Goal: Task Accomplishment & Management: Complete application form

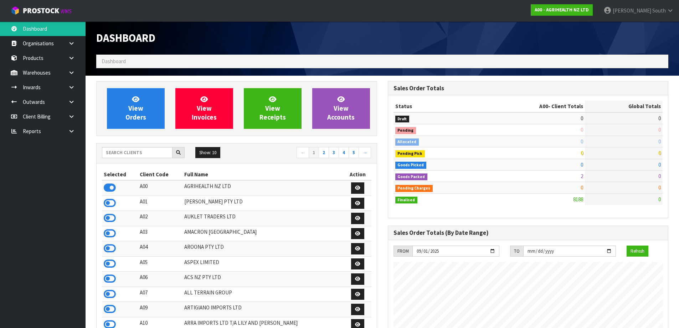
scroll to position [540, 291]
click at [141, 153] on input "text" at bounding box center [137, 152] width 71 height 11
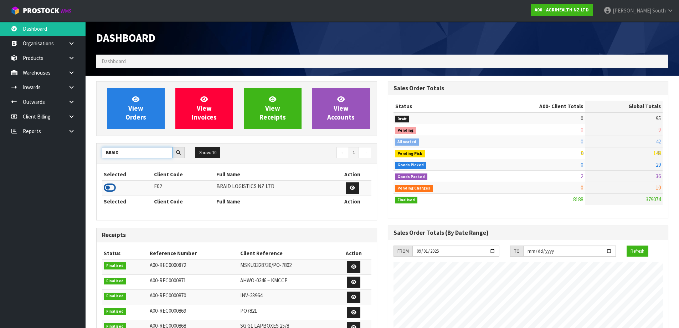
type input "BRAID"
click at [108, 189] on icon at bounding box center [110, 187] width 12 height 11
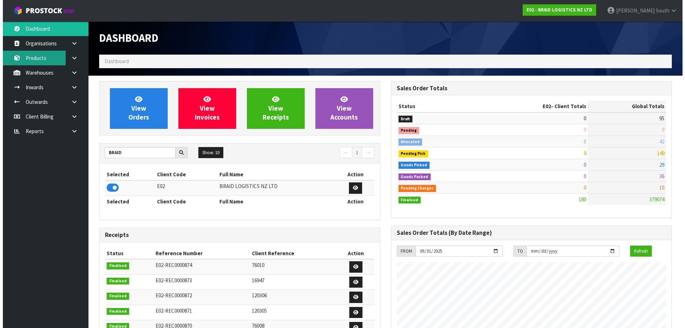
scroll to position [356175, 356319]
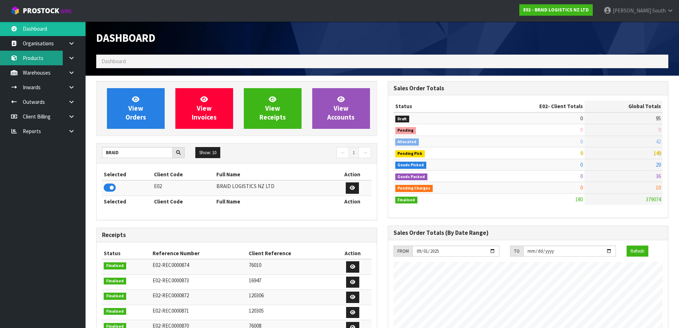
click at [40, 59] on link "Products" at bounding box center [43, 58] width 86 height 15
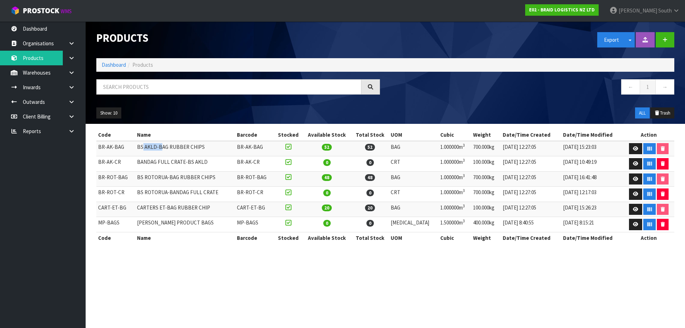
drag, startPoint x: 144, startPoint y: 146, endPoint x: 163, endPoint y: 146, distance: 18.9
click at [163, 146] on td "BS AKLD-BAG RUBBER CHIPS" at bounding box center [185, 148] width 100 height 15
drag, startPoint x: 153, startPoint y: 178, endPoint x: 194, endPoint y: 180, distance: 41.1
click at [194, 180] on td "BS ROTORUA-BAG RUBBER CHIPS" at bounding box center [185, 178] width 100 height 15
drag, startPoint x: 144, startPoint y: 208, endPoint x: 208, endPoint y: 213, distance: 64.0
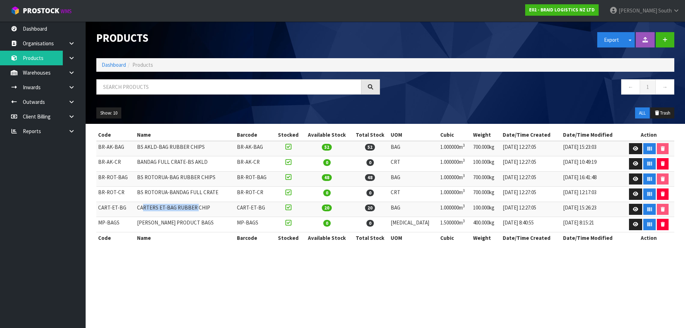
click at [205, 210] on td "CARTERS ET-BAG RUBBER CHIP" at bounding box center [185, 208] width 100 height 15
click at [208, 266] on section "Products Export Split button! SOH Summary Measurements Dangerous Goods Import P…" at bounding box center [342, 164] width 685 height 328
drag, startPoint x: 139, startPoint y: 209, endPoint x: 148, endPoint y: 209, distance: 9.3
click at [148, 209] on td "CARTERS ET-BAG RUBBER CHIP" at bounding box center [185, 208] width 100 height 15
drag, startPoint x: 146, startPoint y: 178, endPoint x: 164, endPoint y: 176, distance: 18.3
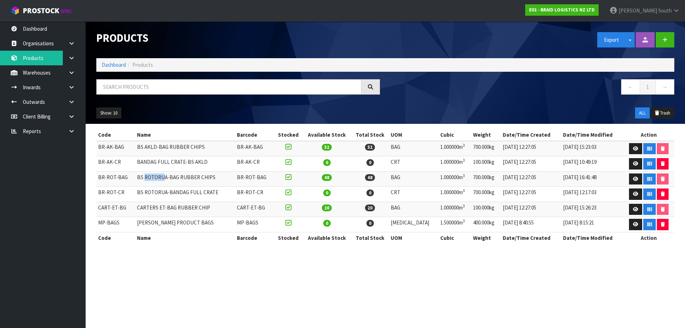
click at [164, 176] on td "BS ROTORUA-BAG RUBBER CHIPS" at bounding box center [185, 178] width 100 height 15
drag, startPoint x: 144, startPoint y: 147, endPoint x: 167, endPoint y: 155, distance: 23.9
click at [164, 145] on td "BS AKLD-BAG RUBBER CHIPS" at bounding box center [185, 148] width 100 height 15
click at [186, 245] on div "Code Name Barcode Stocked Available Stock Total Stock UOM Cubic Weight Date/Tim…" at bounding box center [385, 190] width 578 height 122
drag, startPoint x: 335, startPoint y: 147, endPoint x: 339, endPoint y: 147, distance: 4.3
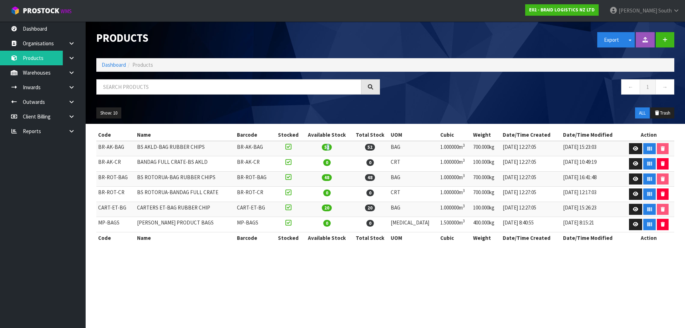
click at [332, 147] on span "52" at bounding box center [327, 147] width 10 height 7
drag, startPoint x: 332, startPoint y: 175, endPoint x: 337, endPoint y: 190, distance: 15.1
click at [332, 178] on span "48" at bounding box center [327, 177] width 10 height 7
drag, startPoint x: 335, startPoint y: 206, endPoint x: 339, endPoint y: 207, distance: 4.5
click at [332, 205] on span "20" at bounding box center [327, 207] width 10 height 7
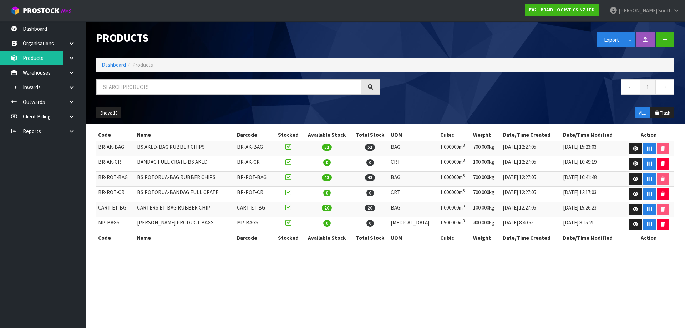
click at [321, 269] on section "Products Export Split button! SOH Summary Measurements Dangerous Goods Import P…" at bounding box center [342, 164] width 685 height 328
drag, startPoint x: 333, startPoint y: 210, endPoint x: 339, endPoint y: 209, distance: 5.8
click at [332, 209] on span "20" at bounding box center [327, 207] width 10 height 7
click at [325, 263] on section "Products Export Split button! SOH Summary Measurements Dangerous Goods Import P…" at bounding box center [342, 164] width 685 height 328
drag, startPoint x: 334, startPoint y: 148, endPoint x: 343, endPoint y: 149, distance: 8.7
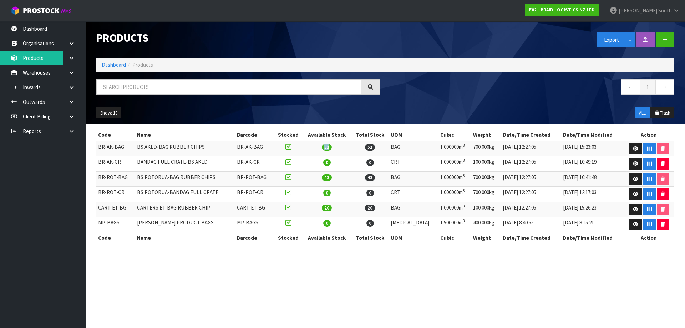
click at [344, 148] on td "52" at bounding box center [326, 148] width 48 height 15
drag, startPoint x: 333, startPoint y: 177, endPoint x: 341, endPoint y: 183, distance: 10.4
click at [341, 178] on td "48" at bounding box center [326, 178] width 48 height 15
drag, startPoint x: 335, startPoint y: 206, endPoint x: 343, endPoint y: 205, distance: 8.6
click at [343, 205] on td "20" at bounding box center [326, 208] width 48 height 15
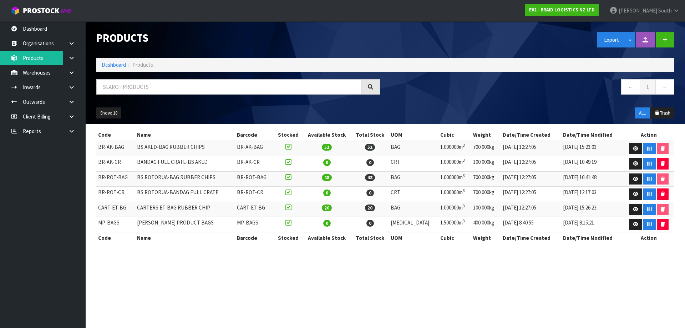
click at [332, 266] on section "Products Export Split button! SOH Summary Measurements Dangerous Goods Import P…" at bounding box center [342, 164] width 685 height 328
click at [670, 327] on section "Products Export Split button! SOH Summary Measurements Dangerous Goods Import P…" at bounding box center [342, 164] width 685 height 328
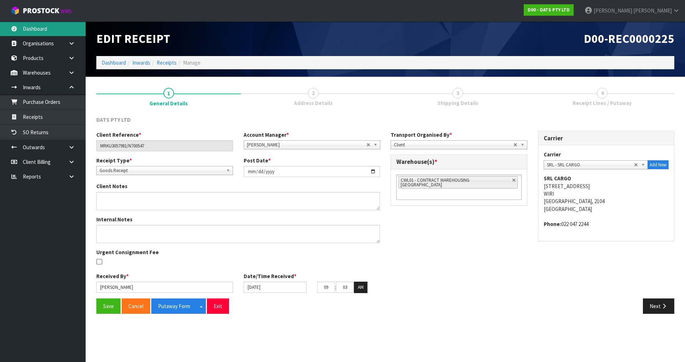
click at [43, 28] on link "Dashboard" at bounding box center [43, 28] width 86 height 15
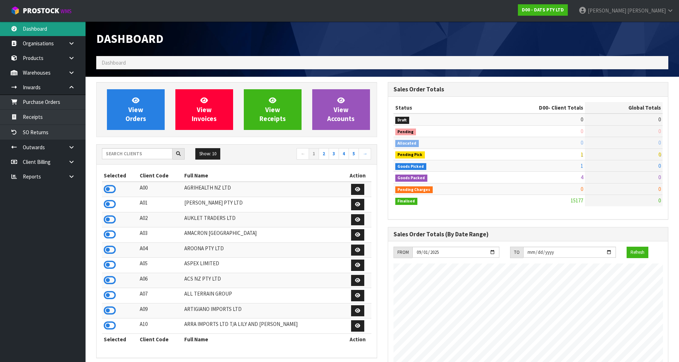
scroll to position [540, 291]
click at [564, 10] on strong "D00 - DATS PTY LTD" at bounding box center [543, 10] width 42 height 6
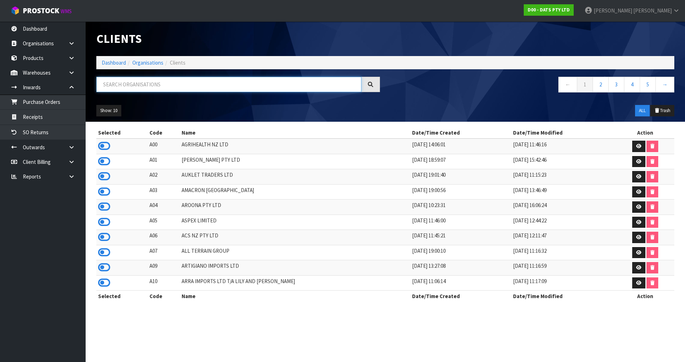
click at [141, 82] on input "text" at bounding box center [228, 84] width 265 height 15
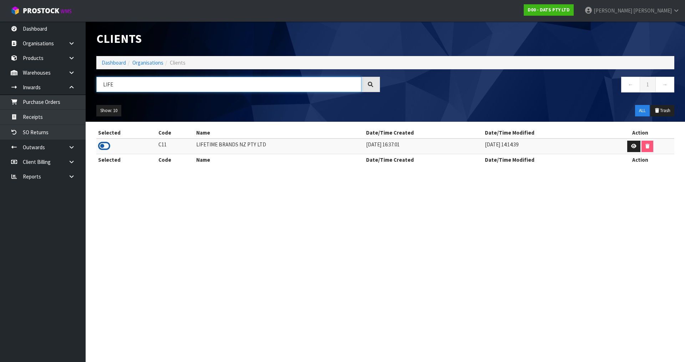
type input "LIFE"
click at [104, 143] on icon at bounding box center [104, 146] width 12 height 11
click at [69, 71] on icon at bounding box center [71, 72] width 7 height 5
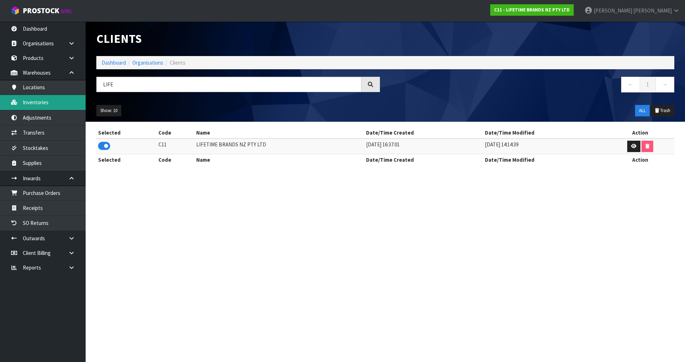
click at [60, 102] on link "Inventories" at bounding box center [43, 102] width 86 height 15
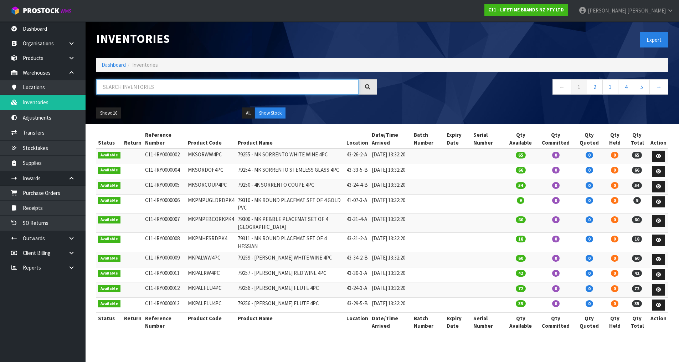
click at [126, 86] on input "text" at bounding box center [227, 86] width 262 height 15
type input "M"
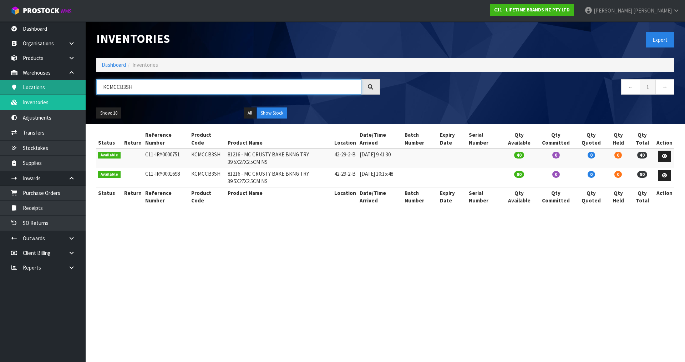
drag, startPoint x: 138, startPoint y: 87, endPoint x: 83, endPoint y: 86, distance: 54.9
click at [83, 86] on body "Toggle navigation ProStock WMS C11 - LIFETIME BRANDS NZ PTY LTD [PERSON_NAME] L…" at bounding box center [342, 181] width 685 height 362
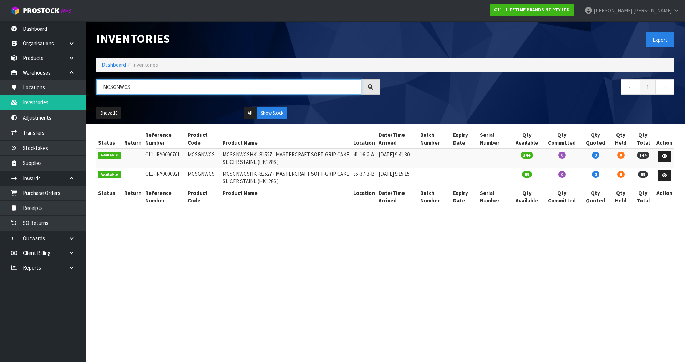
type input "MCSGNWCS"
click at [63, 133] on link "Transfers" at bounding box center [43, 132] width 86 height 15
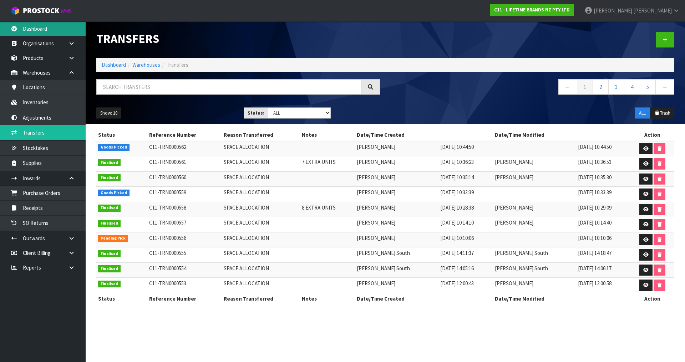
click at [51, 28] on link "Dashboard" at bounding box center [43, 28] width 86 height 15
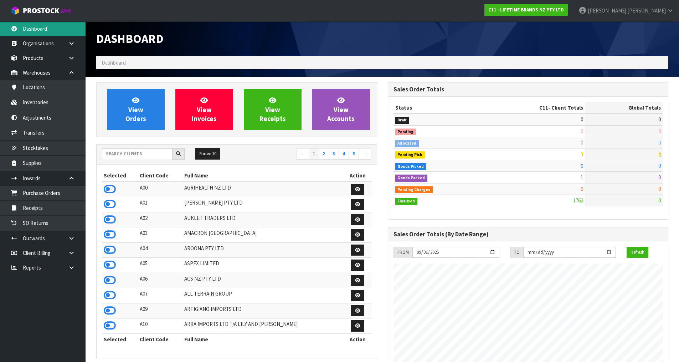
scroll to position [540, 291]
click at [564, 11] on strong "C11 - LIFETIME BRANDS NZ PTY LTD" at bounding box center [527, 10] width 76 height 6
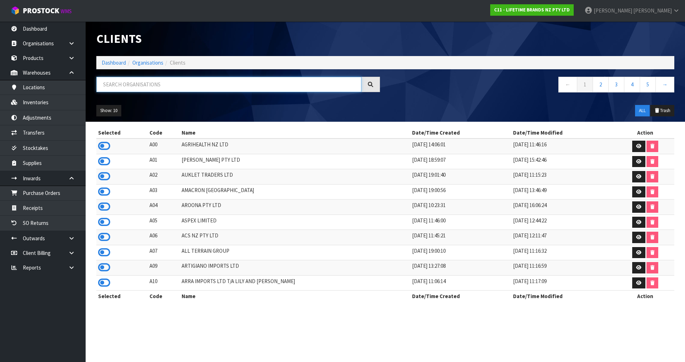
click at [128, 78] on input "text" at bounding box center [228, 84] width 265 height 15
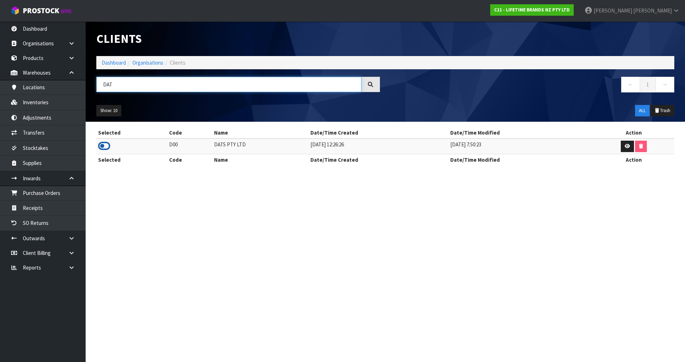
type input "DAT"
click at [106, 145] on icon at bounding box center [104, 146] width 12 height 11
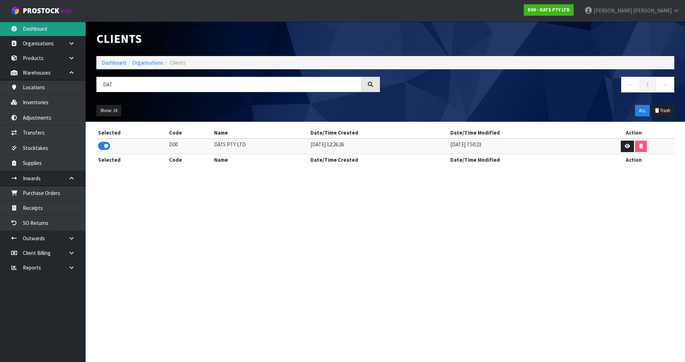
click at [37, 33] on link "Dashboard" at bounding box center [43, 28] width 86 height 15
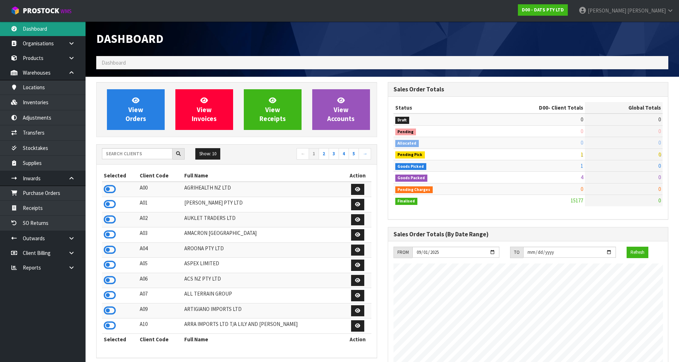
scroll to position [540, 291]
click at [141, 153] on input "text" at bounding box center [137, 153] width 71 height 11
click at [73, 97] on link "Inventories" at bounding box center [43, 102] width 86 height 15
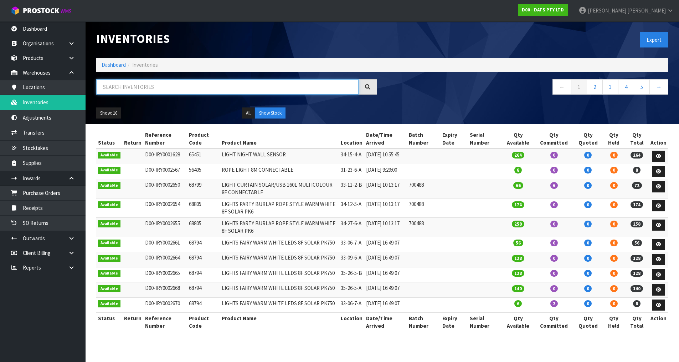
click at [166, 89] on input "text" at bounding box center [227, 86] width 262 height 15
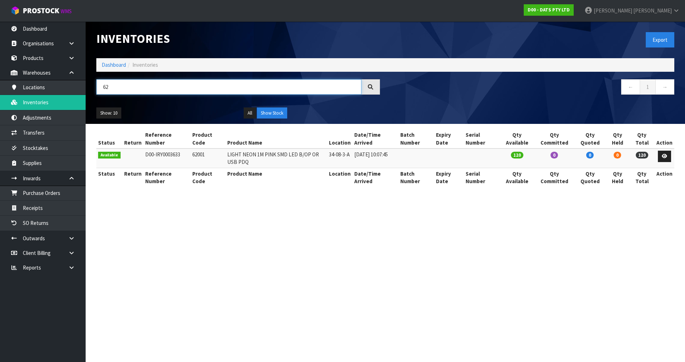
type input "6"
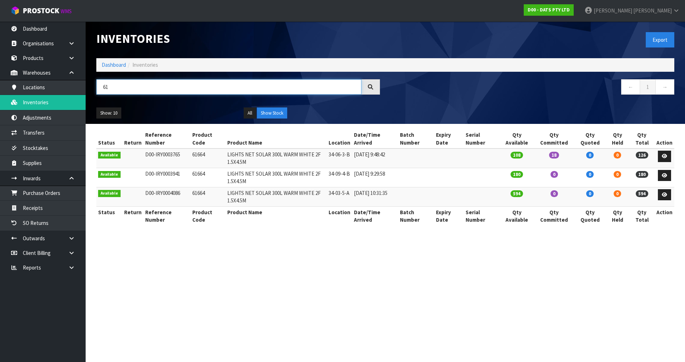
type input "6"
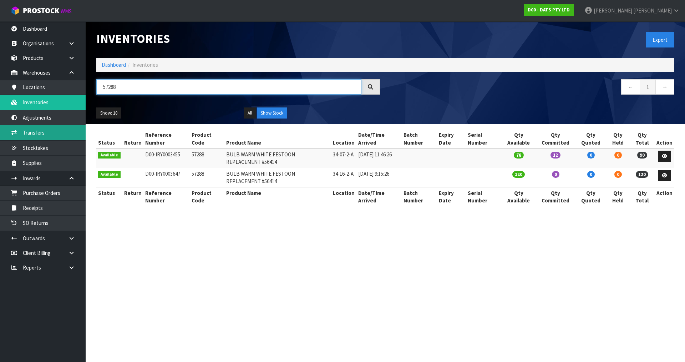
type input "57288"
click at [60, 132] on link "Transfers" at bounding box center [43, 132] width 86 height 15
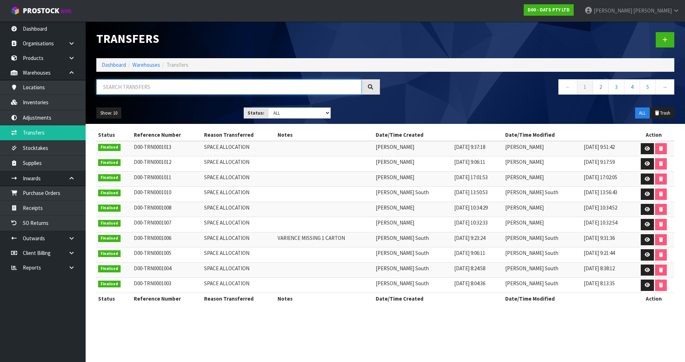
click at [216, 92] on input "text" at bounding box center [228, 86] width 265 height 15
click at [659, 34] on link at bounding box center [664, 39] width 19 height 15
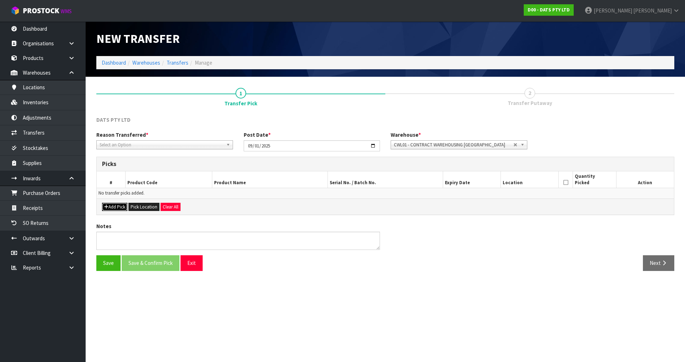
click at [118, 210] on button "Add Pick" at bounding box center [114, 207] width 25 height 9
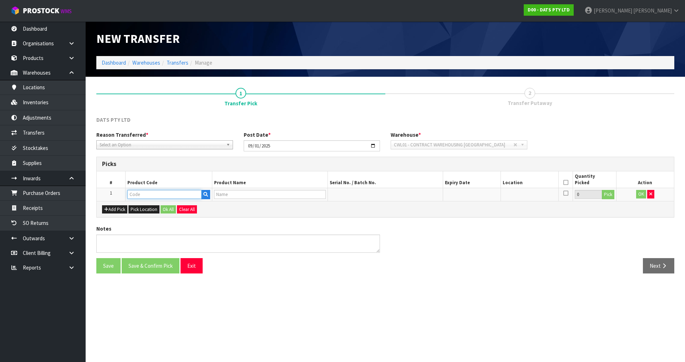
click at [152, 190] on input "text" at bounding box center [164, 194] width 74 height 9
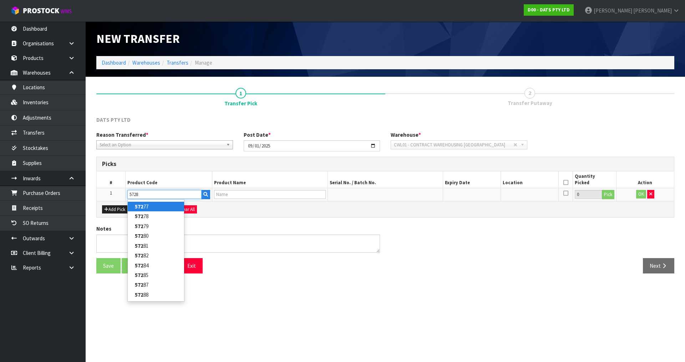
type input "57288"
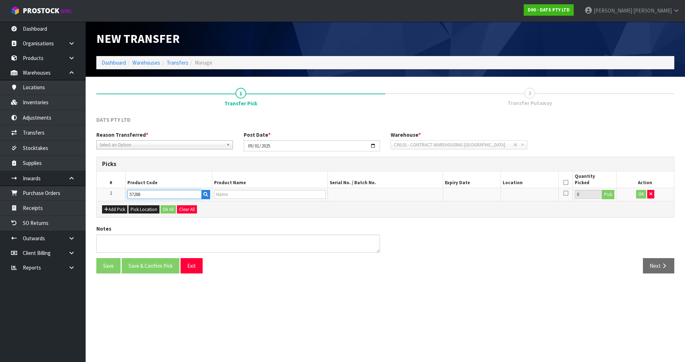
type input "BULB WARM WHITE FESTOON REPLACEMENT #56414"
type input "57288"
click at [610, 198] on button "Pick" at bounding box center [608, 194] width 12 height 9
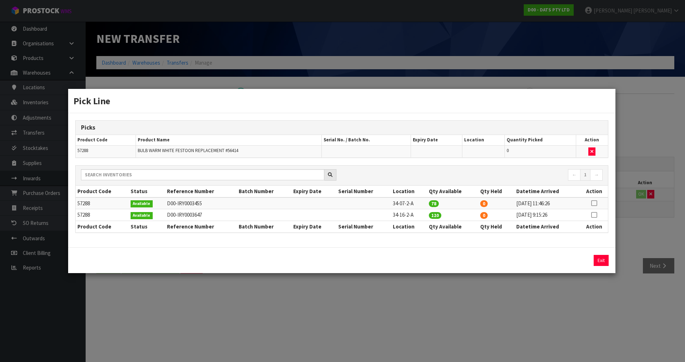
click at [591, 206] on td at bounding box center [594, 203] width 28 height 12
click at [595, 203] on icon at bounding box center [594, 203] width 6 height 0
click at [580, 260] on button "Assign Pick" at bounding box center [576, 260] width 29 height 11
type input "78"
click at [594, 215] on icon at bounding box center [594, 215] width 6 height 0
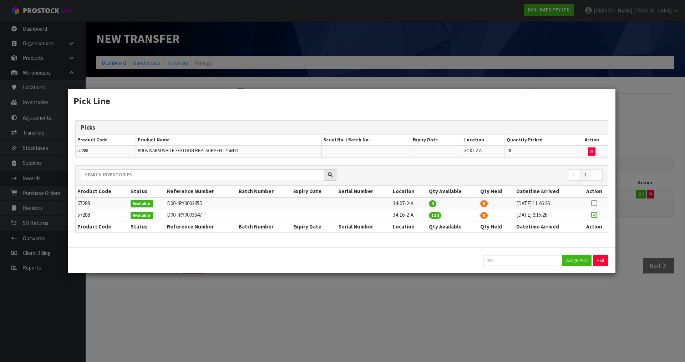
click at [592, 215] on icon at bounding box center [594, 215] width 6 height 0
click at [637, 230] on div "Pick Line Picks Product Code Product Name Serial No. / Batch No. Expiry Date Lo…" at bounding box center [342, 181] width 685 height 362
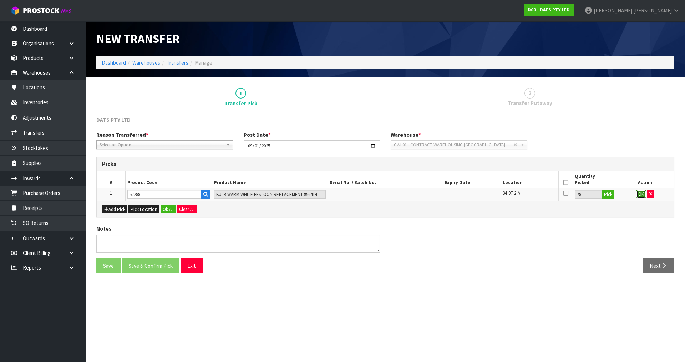
click at [640, 196] on button "OK" at bounding box center [641, 194] width 10 height 9
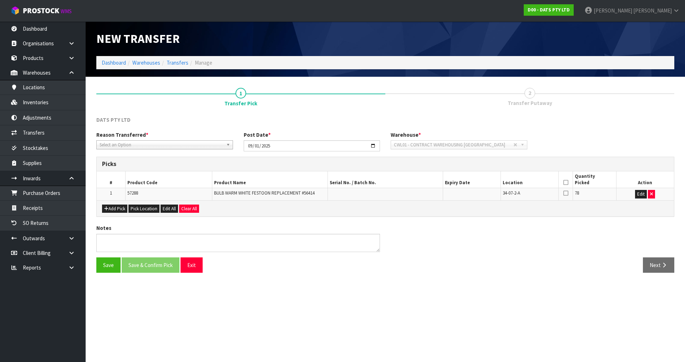
click at [136, 192] on span "57288" at bounding box center [132, 193] width 11 height 6
click at [566, 182] on icon at bounding box center [565, 182] width 5 height 0
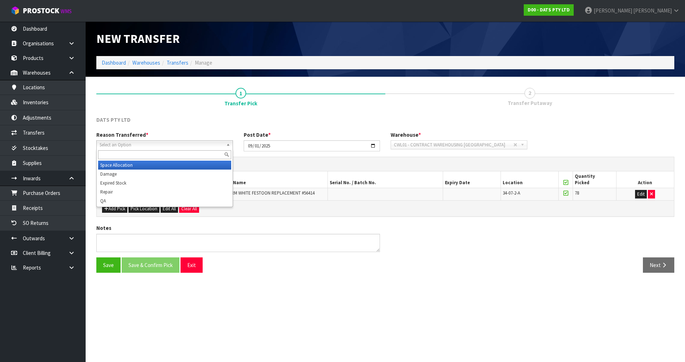
click at [169, 148] on div "Select an Option Space Allocation Damage Expired Stock Repair QA" at bounding box center [164, 144] width 137 height 9
click at [127, 168] on li "Space Allocation" at bounding box center [164, 164] width 133 height 9
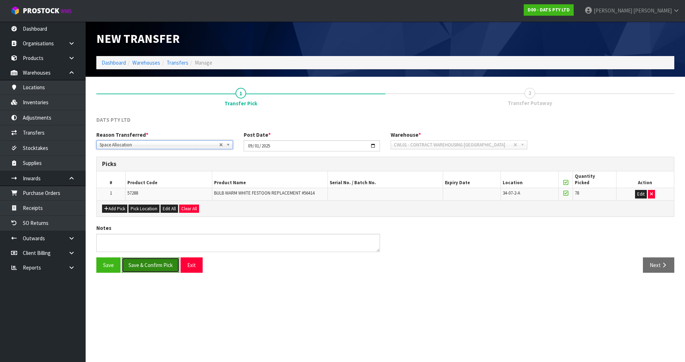
click at [155, 258] on button "Save & Confirm Pick" at bounding box center [151, 264] width 58 height 15
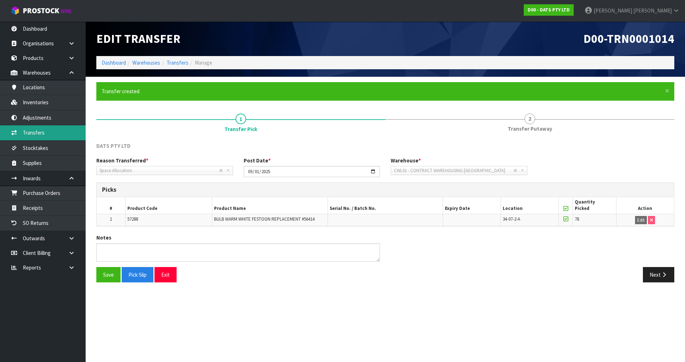
click at [51, 129] on link "Transfers" at bounding box center [43, 132] width 86 height 15
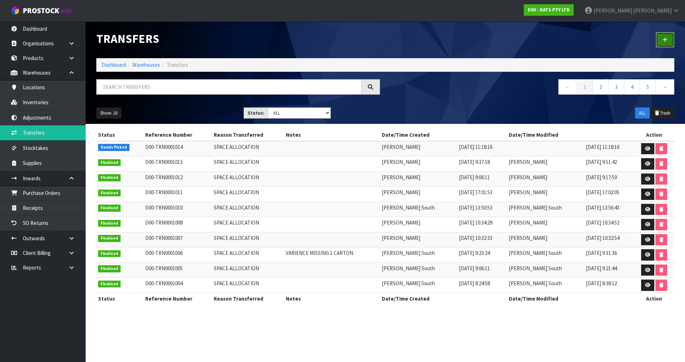
click at [663, 42] on icon at bounding box center [664, 39] width 5 height 5
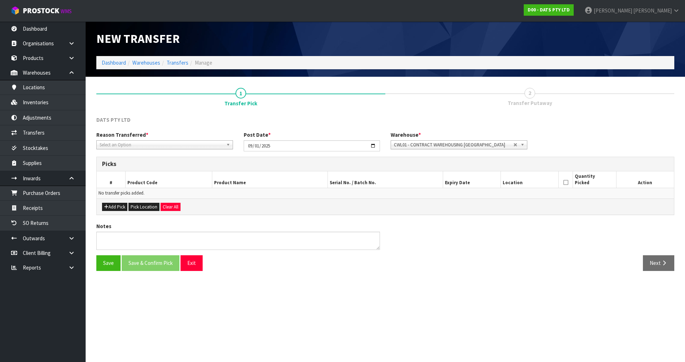
click at [176, 141] on span "Select an Option" at bounding box center [161, 145] width 124 height 9
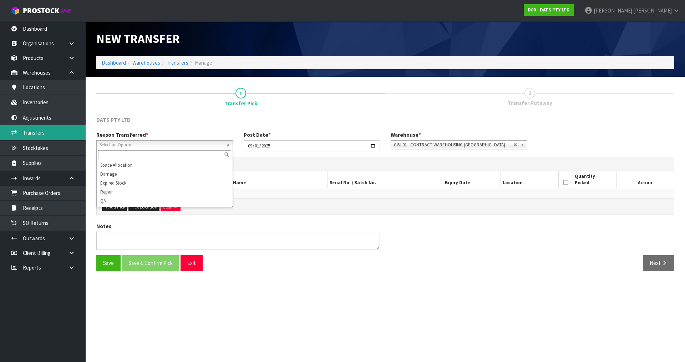
click at [63, 137] on link "Transfers" at bounding box center [43, 132] width 86 height 15
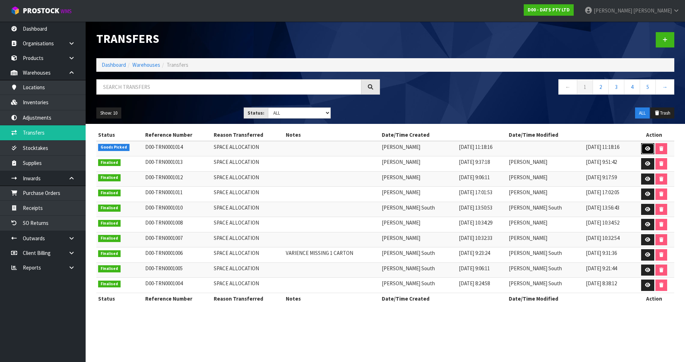
click at [647, 145] on link at bounding box center [647, 148] width 13 height 11
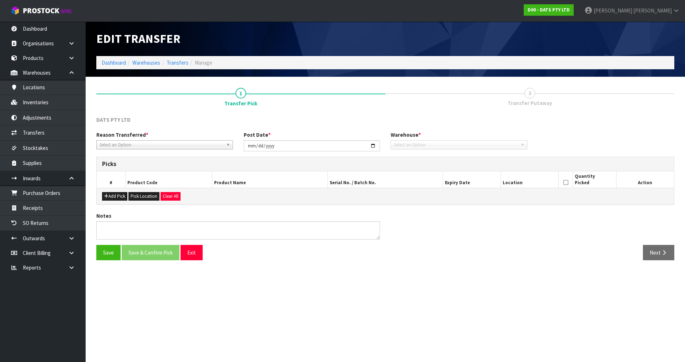
type input "2025-09-01"
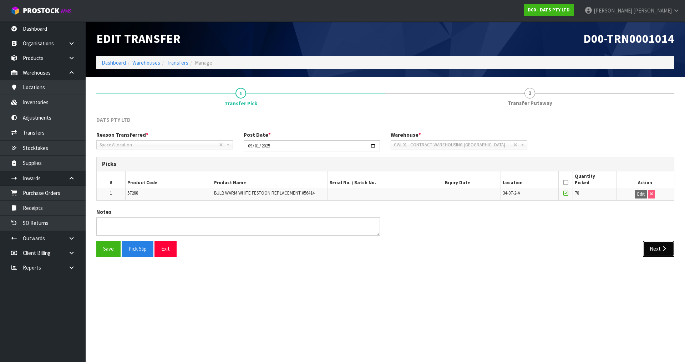
click at [658, 254] on button "Next" at bounding box center [658, 248] width 31 height 15
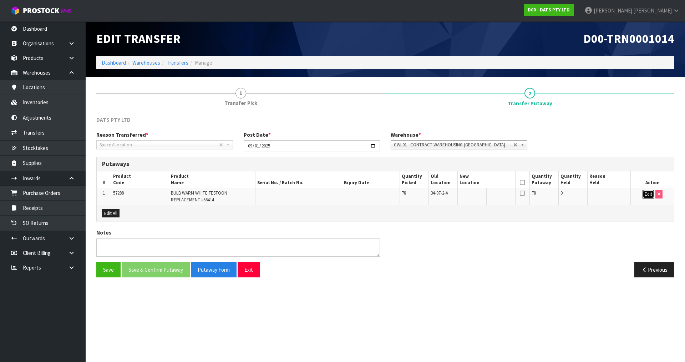
click at [648, 194] on button "Edit" at bounding box center [648, 194] width 12 height 9
click at [475, 196] on input "text" at bounding box center [481, 194] width 45 height 9
type input "33-07-4-A"
click at [653, 196] on button "OK" at bounding box center [648, 194] width 10 height 9
click at [524, 182] on icon at bounding box center [522, 182] width 5 height 0
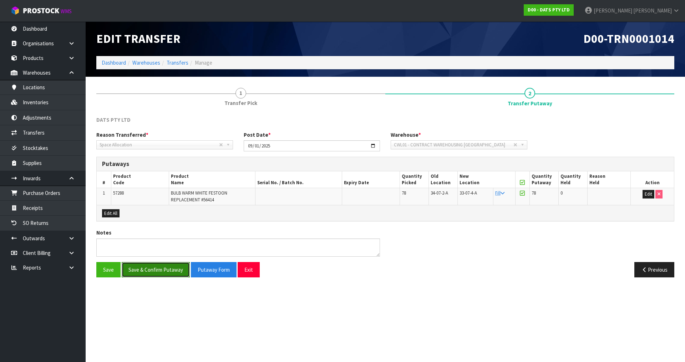
click at [152, 270] on button "Save & Confirm Putaway" at bounding box center [156, 269] width 68 height 15
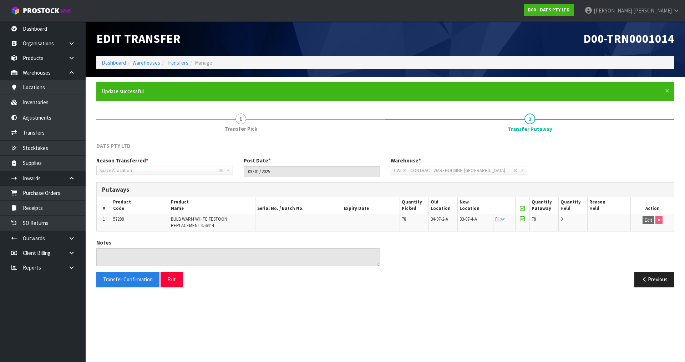
click at [469, 218] on span "33-07-4-A" at bounding box center [467, 219] width 17 height 6
copy tr "33-07-4-A"
click at [34, 130] on link "Transfers" at bounding box center [43, 132] width 86 height 15
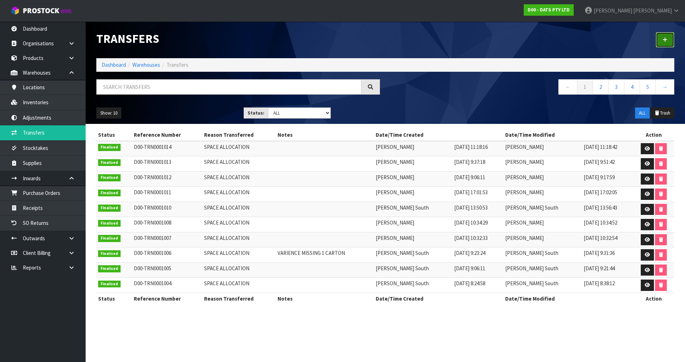
click at [673, 42] on link at bounding box center [664, 39] width 19 height 15
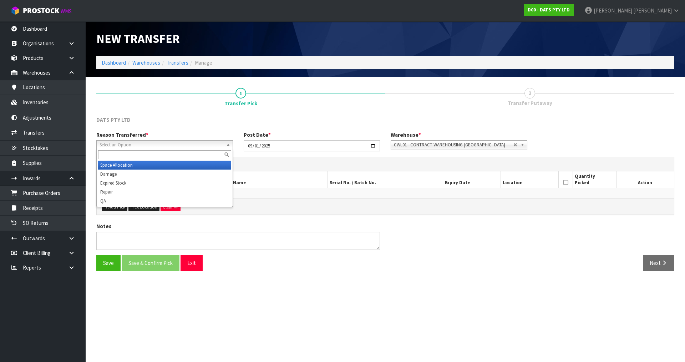
click at [203, 147] on span "Select an Option" at bounding box center [161, 145] width 124 height 9
click at [113, 165] on li "Space Allocation" at bounding box center [164, 164] width 133 height 9
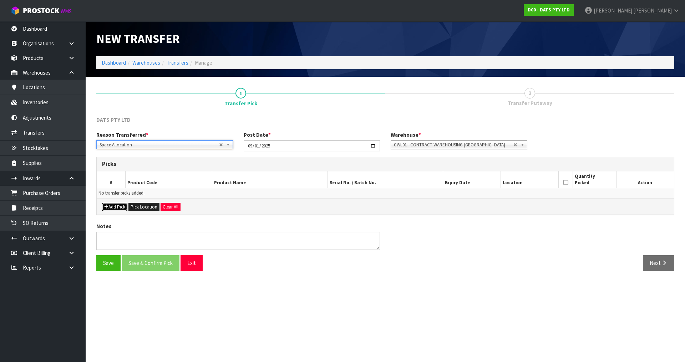
click at [119, 204] on button "Add Pick" at bounding box center [114, 207] width 25 height 9
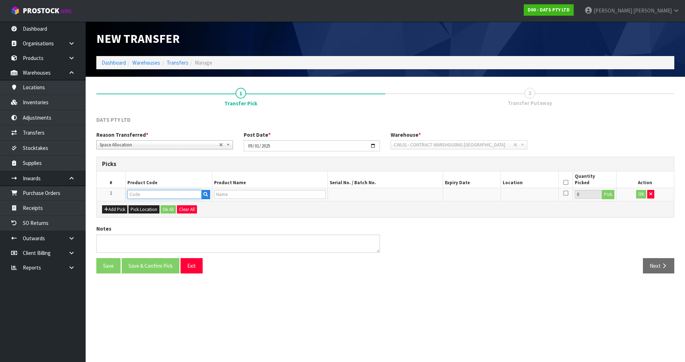
click at [158, 193] on input "text" at bounding box center [164, 194] width 74 height 9
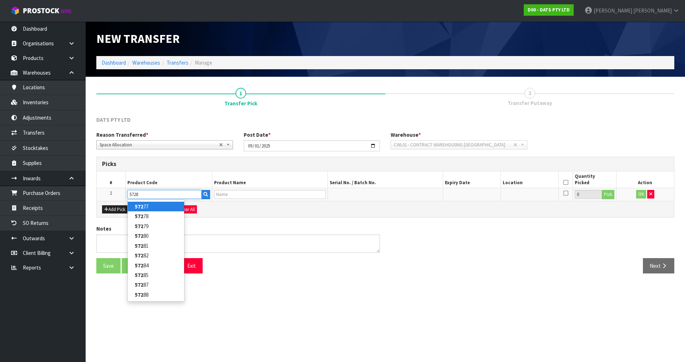
type input "57288"
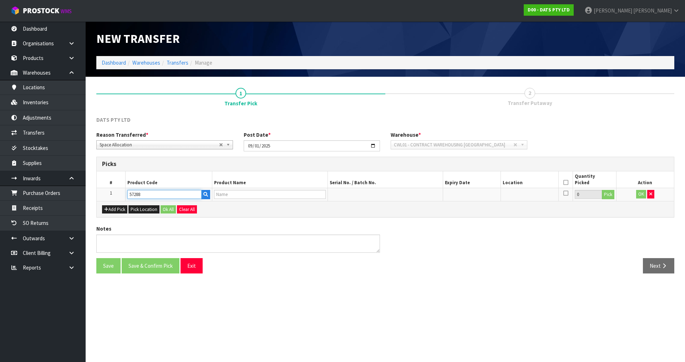
type input "BULB WARM WHITE FESTOON REPLACEMENT #56414"
type input "57288"
click at [609, 189] on td "0 Pick" at bounding box center [594, 194] width 43 height 13
click at [609, 191] on button "Pick" at bounding box center [608, 194] width 12 height 9
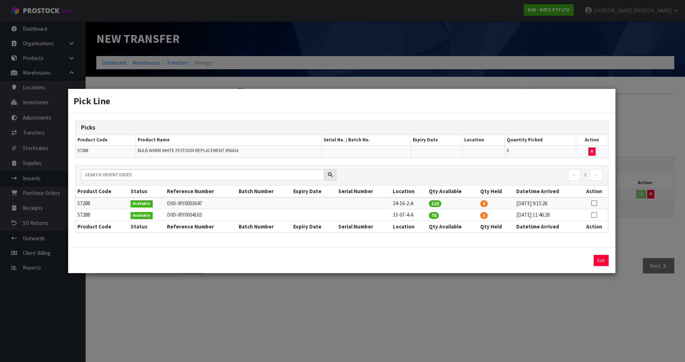
click at [594, 203] on icon at bounding box center [594, 203] width 6 height 0
click at [571, 259] on button "Assign Pick" at bounding box center [576, 260] width 29 height 11
type input "120"
click at [632, 232] on div "Pick Line Picks Product Code Product Name Serial No. / Batch No. Expiry Date Lo…" at bounding box center [342, 181] width 685 height 362
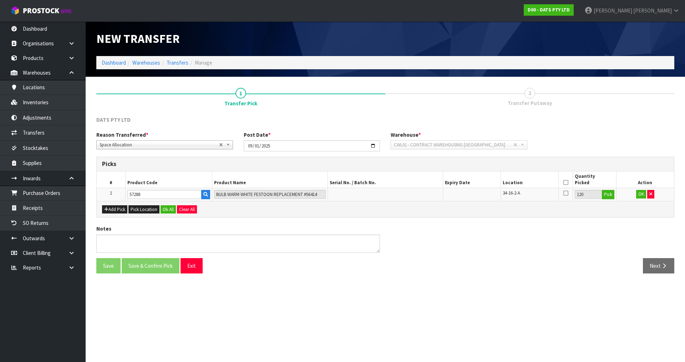
click at [642, 189] on td "OK" at bounding box center [645, 194] width 58 height 13
click at [644, 197] on button "OK" at bounding box center [641, 194] width 10 height 9
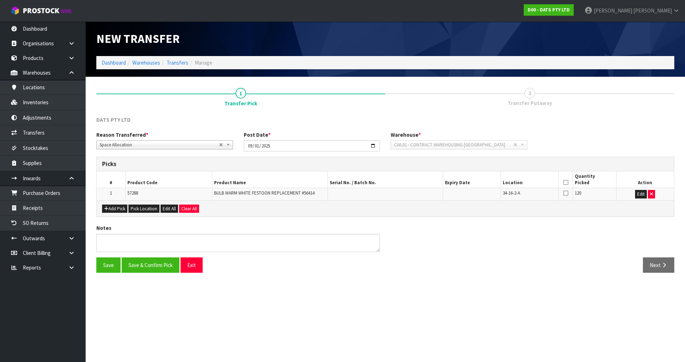
click at [566, 183] on icon at bounding box center [565, 182] width 5 height 0
click at [156, 266] on button "Save & Confirm Pick" at bounding box center [151, 264] width 58 height 15
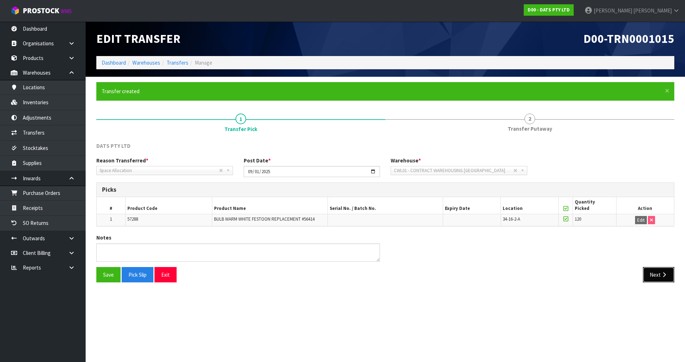
click at [653, 273] on button "Next" at bounding box center [658, 274] width 31 height 15
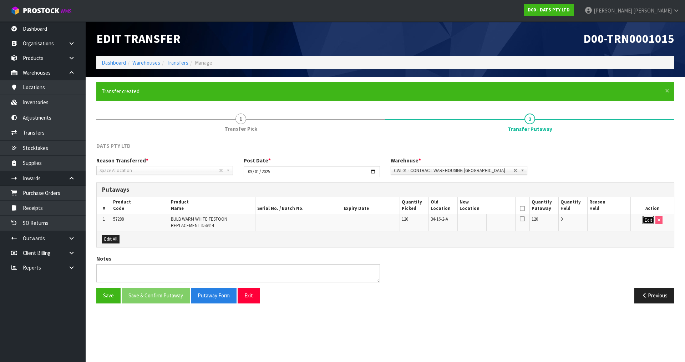
click at [647, 219] on button "Edit" at bounding box center [648, 220] width 12 height 9
click at [476, 219] on input "text" at bounding box center [481, 220] width 45 height 9
paste input "33-07-4-A"
type input "33-07-4-A"
click at [645, 219] on button "OK" at bounding box center [648, 220] width 10 height 9
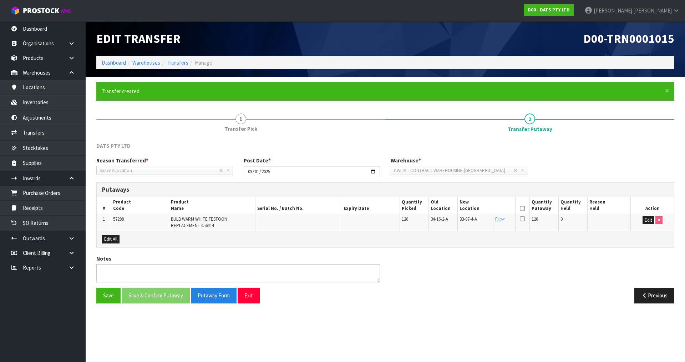
click at [520, 208] on icon at bounding box center [522, 208] width 5 height 0
click at [169, 296] on button "Save & Confirm Putaway" at bounding box center [156, 294] width 68 height 15
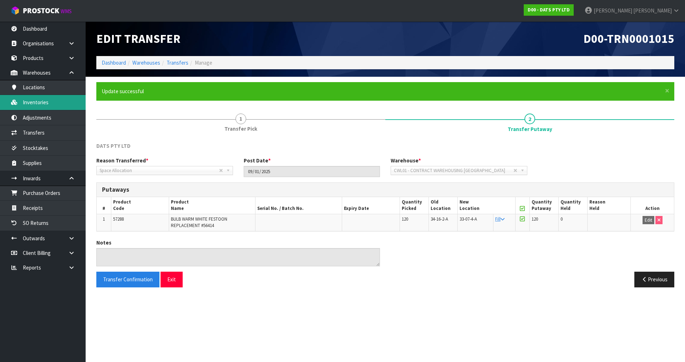
click at [25, 104] on link "Inventories" at bounding box center [43, 102] width 86 height 15
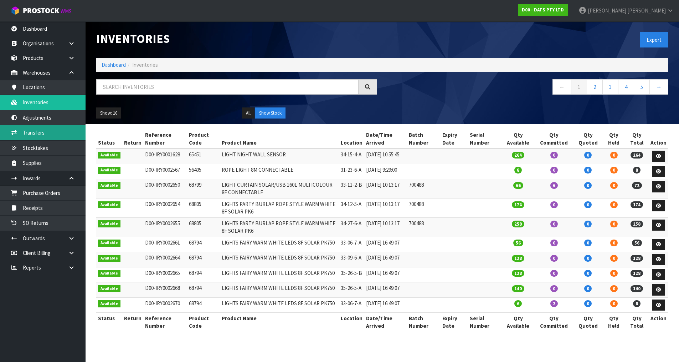
click at [57, 126] on link "Transfers" at bounding box center [43, 132] width 86 height 15
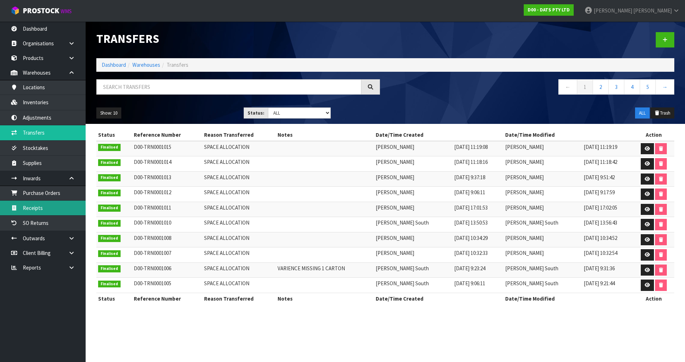
click at [47, 208] on link "Receipts" at bounding box center [43, 207] width 86 height 15
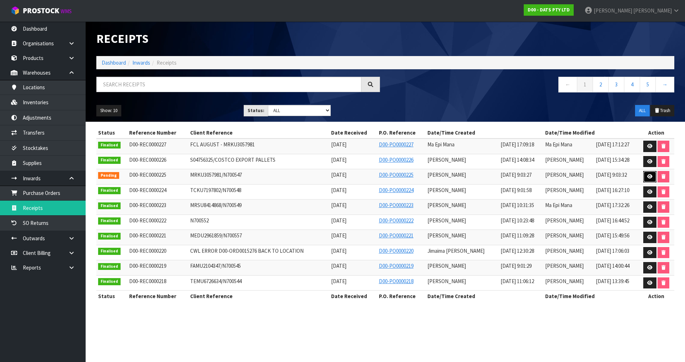
click at [654, 179] on link at bounding box center [649, 176] width 13 height 11
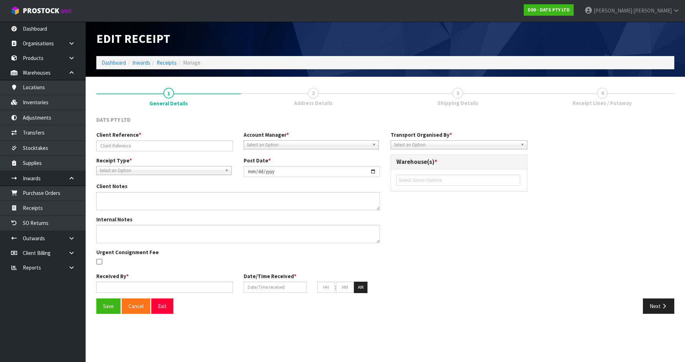
type input "MRKU3057981/N700547"
type input "[DATE]"
type input "[PERSON_NAME]"
type input "[DATE]"
type input "09"
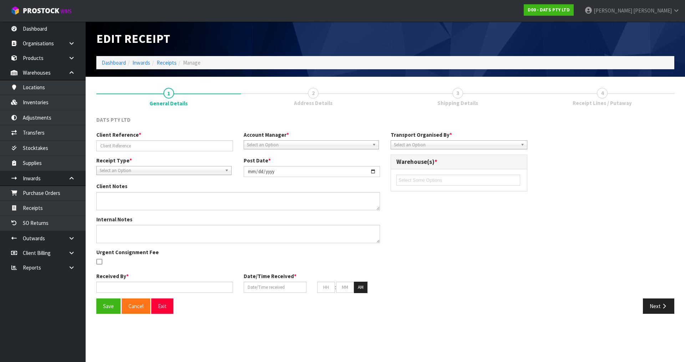
type input "03"
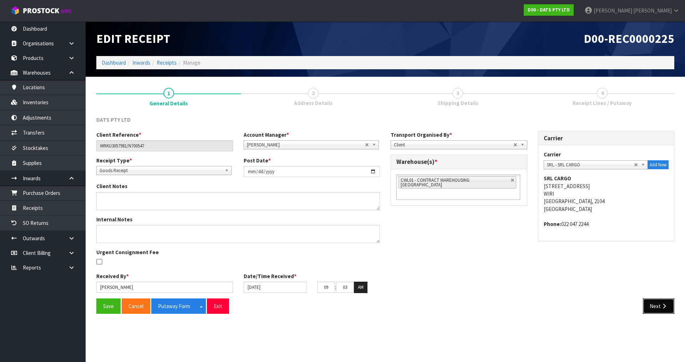
click at [665, 308] on icon "button" at bounding box center [663, 305] width 7 height 5
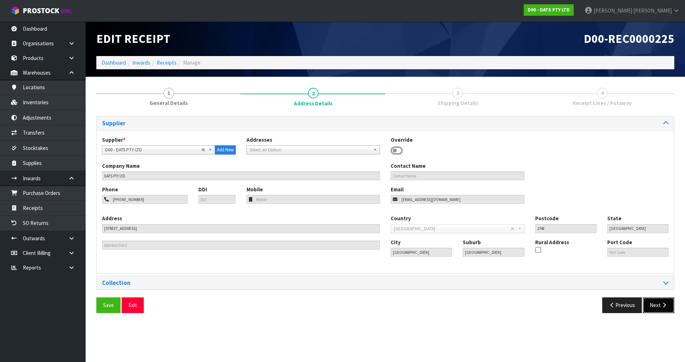
click at [665, 308] on button "Next" at bounding box center [658, 304] width 31 height 15
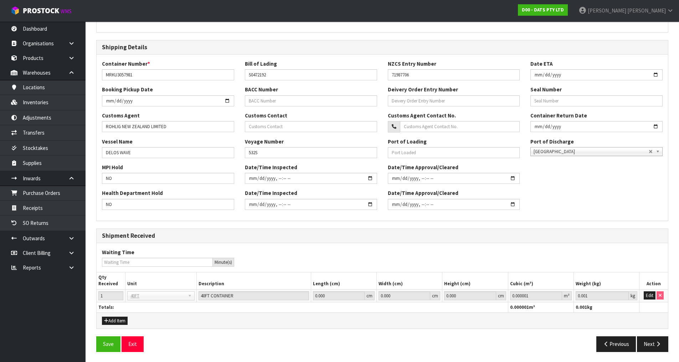
scroll to position [136, 0]
click at [656, 342] on icon "button" at bounding box center [658, 342] width 7 height 5
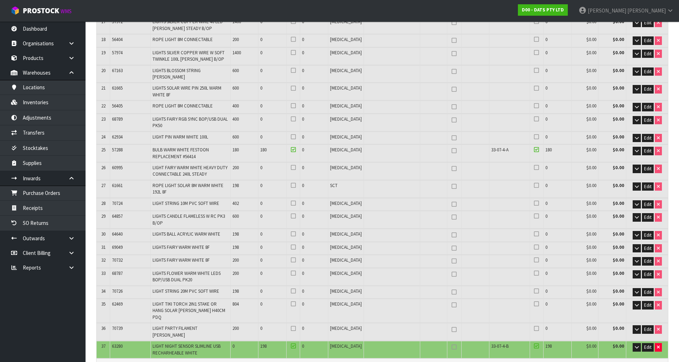
scroll to position [464, 0]
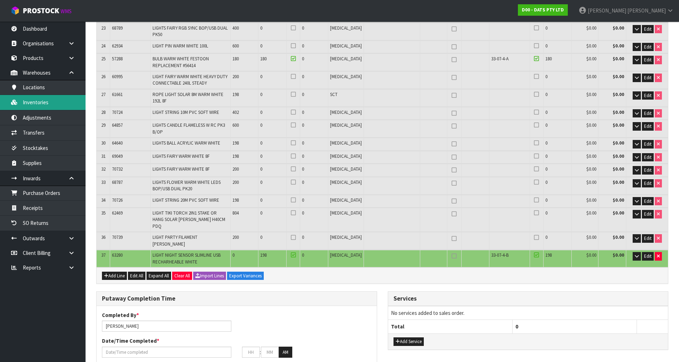
click at [58, 100] on link "Inventories" at bounding box center [43, 102] width 86 height 15
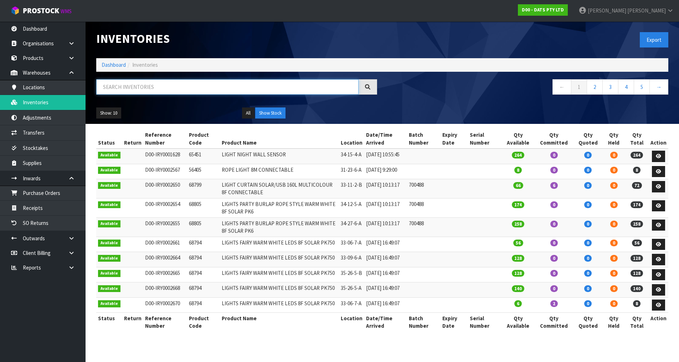
click at [209, 86] on input "text" at bounding box center [227, 86] width 262 height 15
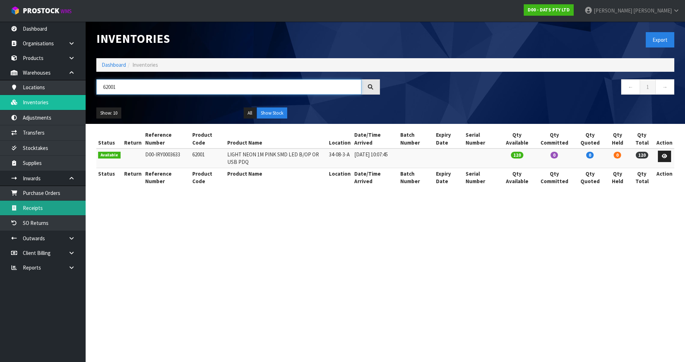
type input "62001"
click at [71, 210] on link "Receipts" at bounding box center [43, 207] width 86 height 15
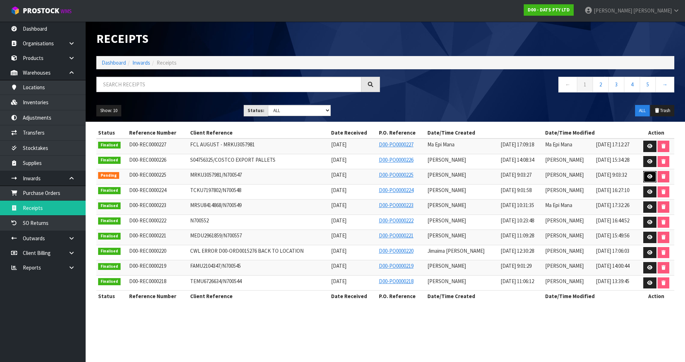
click at [645, 177] on link at bounding box center [649, 176] width 13 height 11
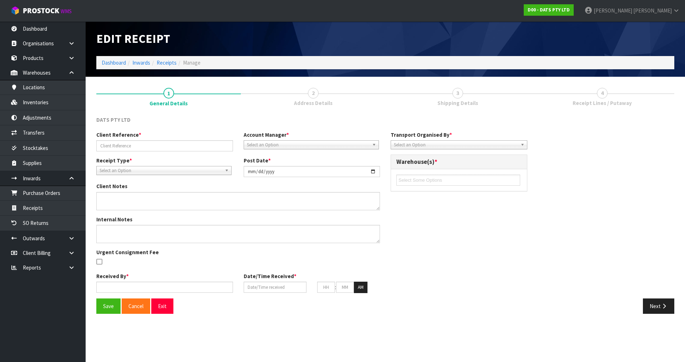
type input "MRKU3057981/N700547"
type input "[DATE]"
type input "[PERSON_NAME]"
type input "[DATE]"
type input "09"
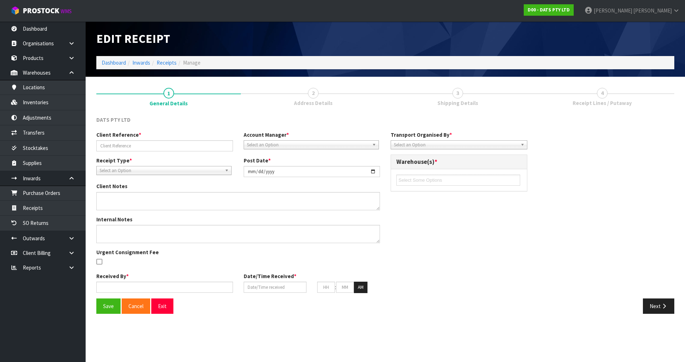
type input "03"
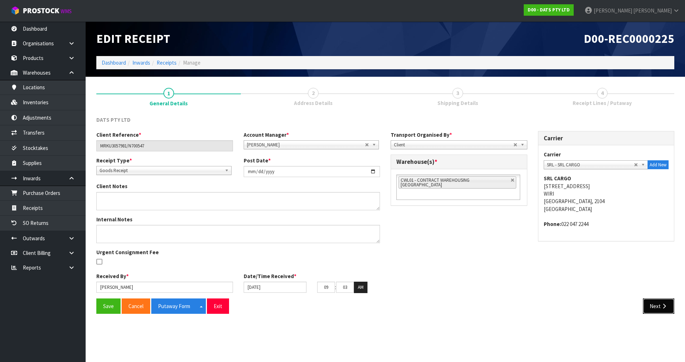
click at [662, 302] on button "Next" at bounding box center [658, 305] width 31 height 15
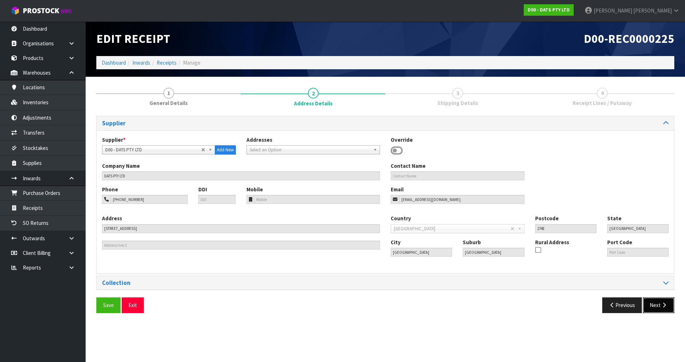
click at [662, 302] on icon "button" at bounding box center [663, 304] width 7 height 5
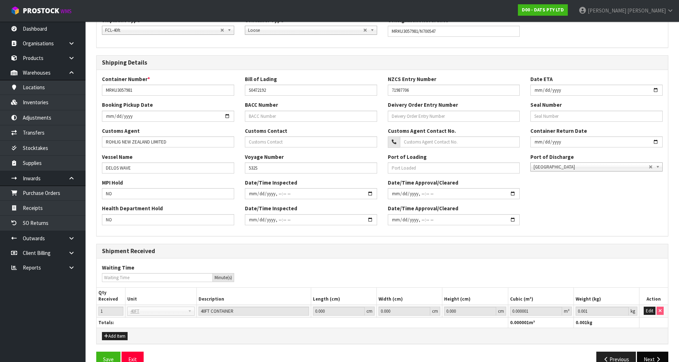
scroll to position [136, 0]
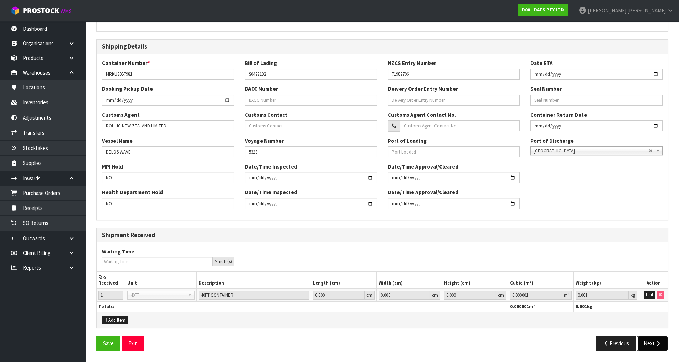
click at [647, 339] on button "Next" at bounding box center [652, 342] width 31 height 15
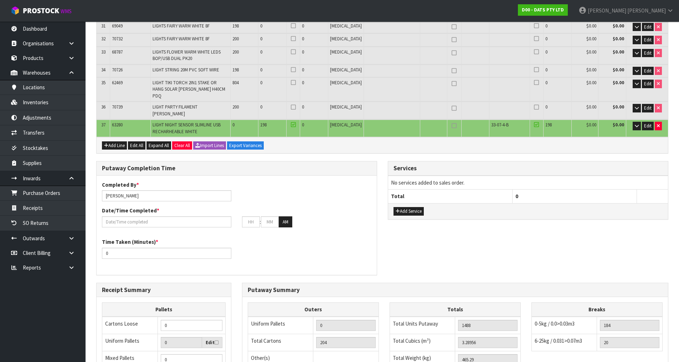
scroll to position [606, 0]
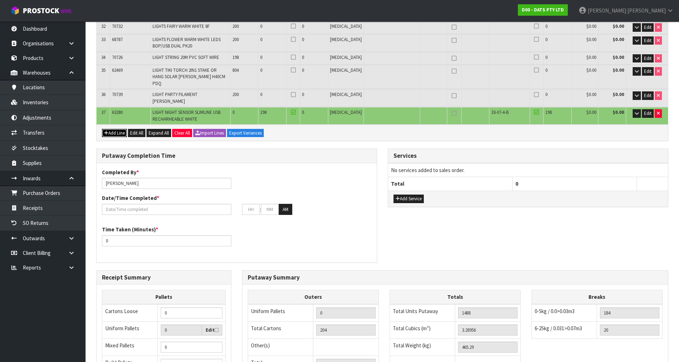
click at [117, 129] on button "Add Line" at bounding box center [114, 133] width 25 height 9
type input "0"
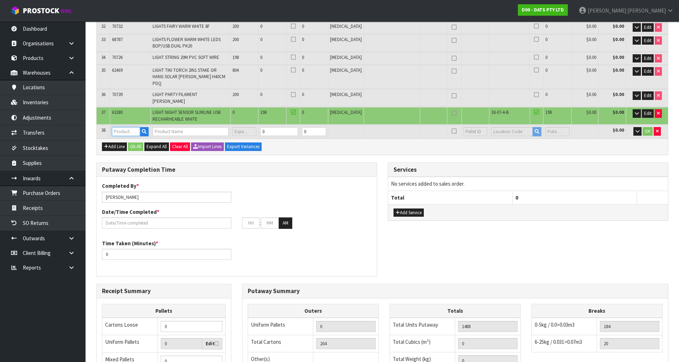
click at [120, 127] on input "text" at bounding box center [126, 131] width 28 height 9
type input "6200"
click at [137, 131] on link "6200 1" at bounding box center [141, 128] width 56 height 10
type input "62001"
type input "204"
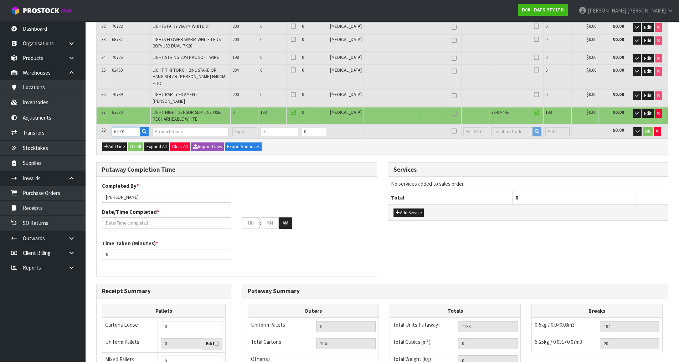
type input "3.28956"
type input "465.29"
type input "LIGHT NEON 1M PINK SMD LED B/OP OR USB PDQ"
type input "0"
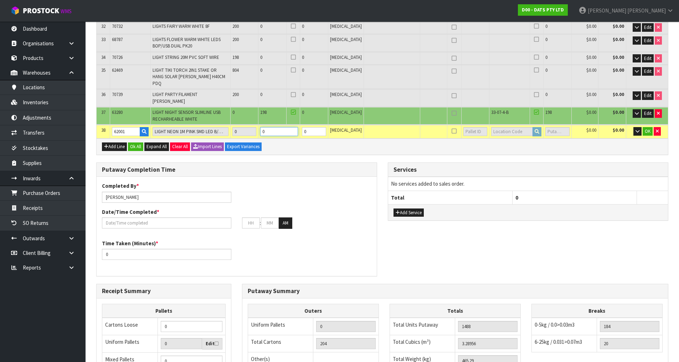
drag, startPoint x: 287, startPoint y: 115, endPoint x: 261, endPoint y: 122, distance: 26.6
type input "3.290604"
type input "465.59"
type input "1"
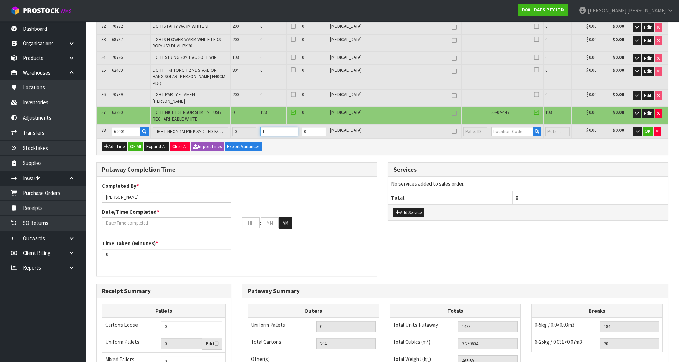
type input "207"
type input "3.328512"
type input "472.04"
type input "19"
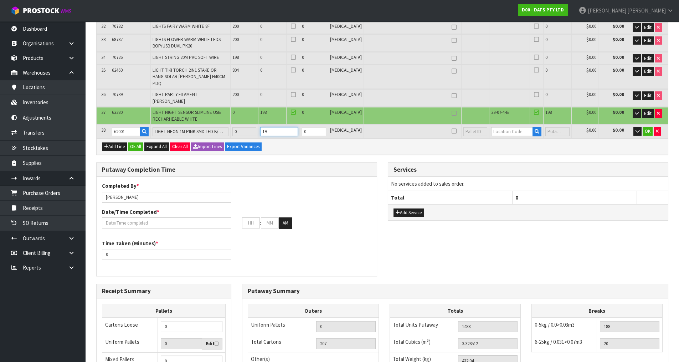
type input "237"
type input "3.706548"
type input "536.24"
type input "198"
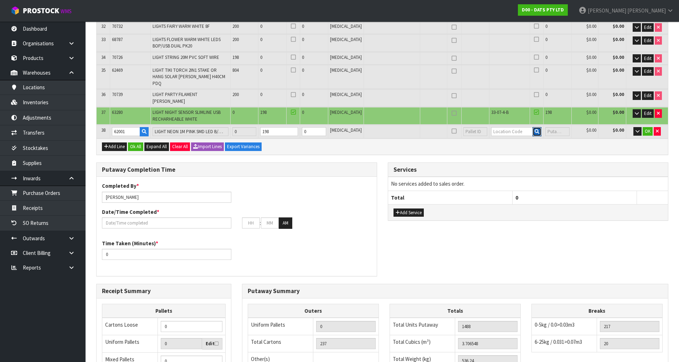
type input "0"
click at [501, 127] on input "text" at bounding box center [512, 131] width 42 height 9
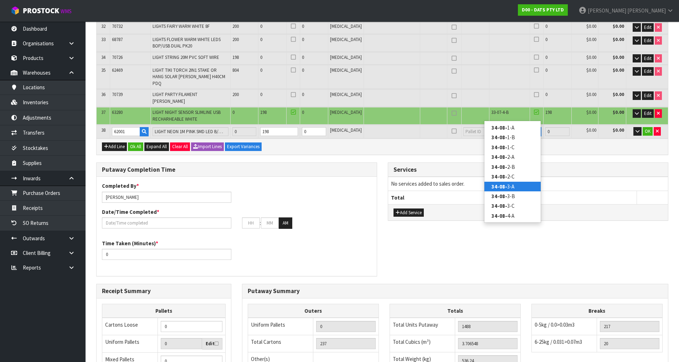
type input "34-08-"
click at [516, 182] on link "34-08- 3-A" at bounding box center [513, 187] width 56 height 10
type input "1686"
type input "34-08-3-A"
type input "198"
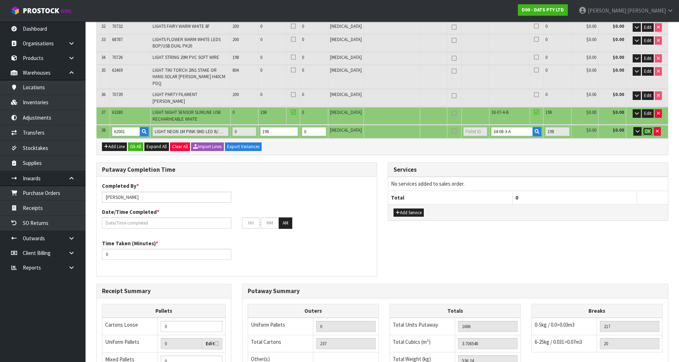
click at [649, 128] on span "OK" at bounding box center [648, 131] width 6 height 6
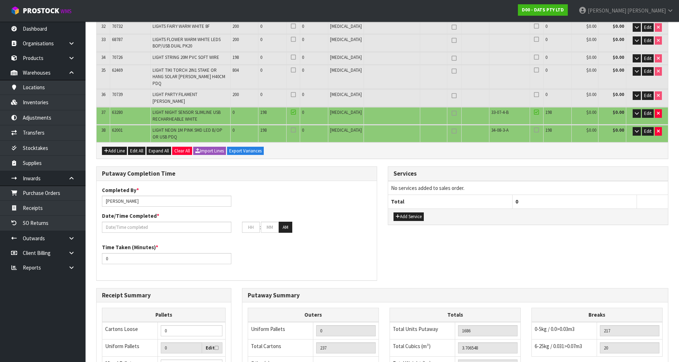
click at [534, 130] on icon at bounding box center [536, 130] width 5 height 0
click at [0, 0] on input "checkbox" at bounding box center [0, 0] width 0 height 0
click at [296, 130] on icon at bounding box center [293, 130] width 5 height 0
click at [0, 0] on input "checkbox" at bounding box center [0, 0] width 0 height 0
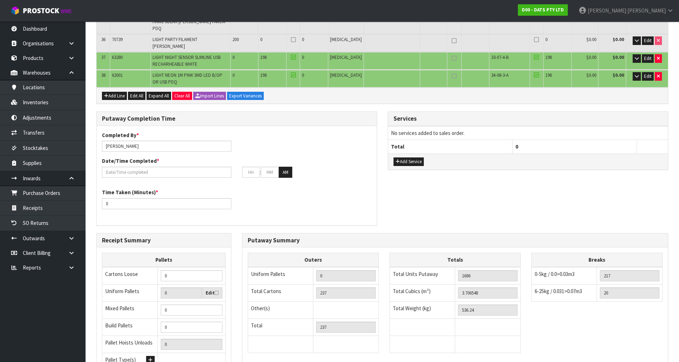
scroll to position [717, 0]
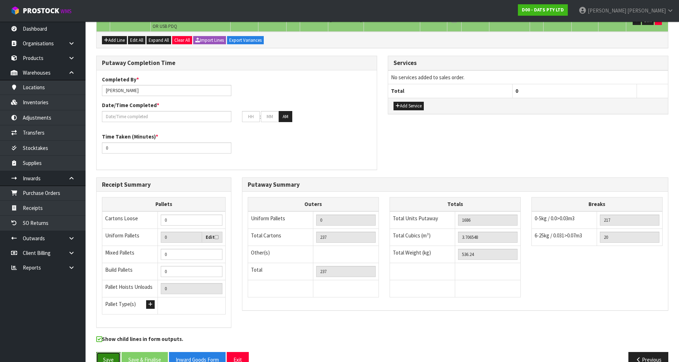
click at [112, 352] on button "Save" at bounding box center [108, 359] width 24 height 15
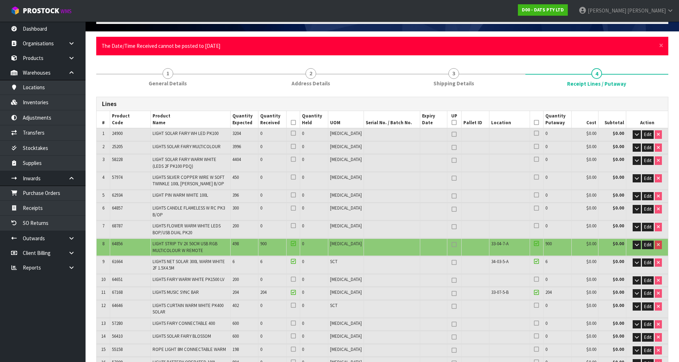
scroll to position [0, 0]
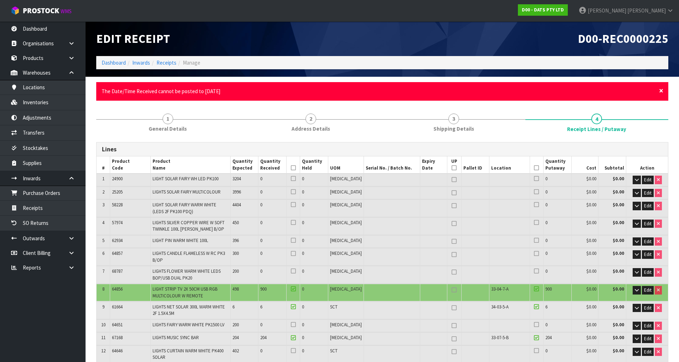
click at [662, 89] on span "×" at bounding box center [661, 91] width 4 height 10
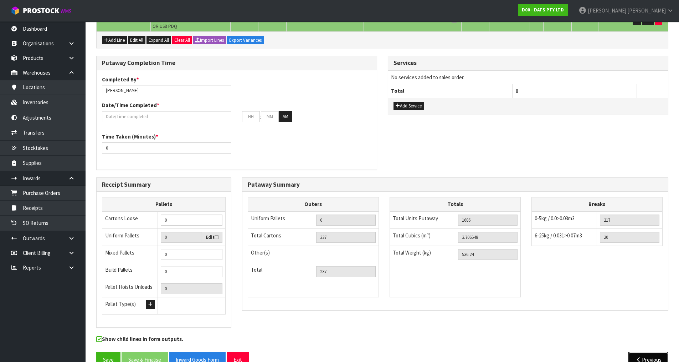
click at [641, 357] on icon "button" at bounding box center [638, 359] width 7 height 5
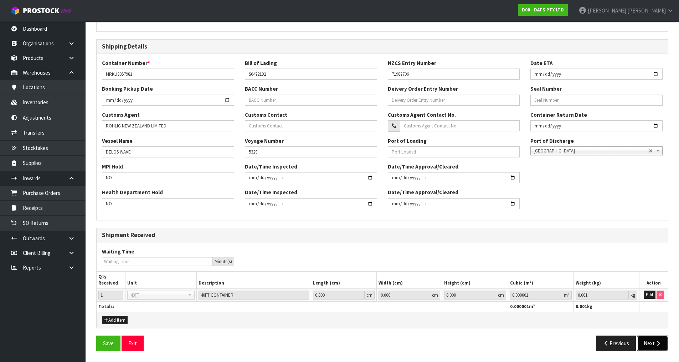
click at [653, 336] on button "Next" at bounding box center [652, 342] width 31 height 15
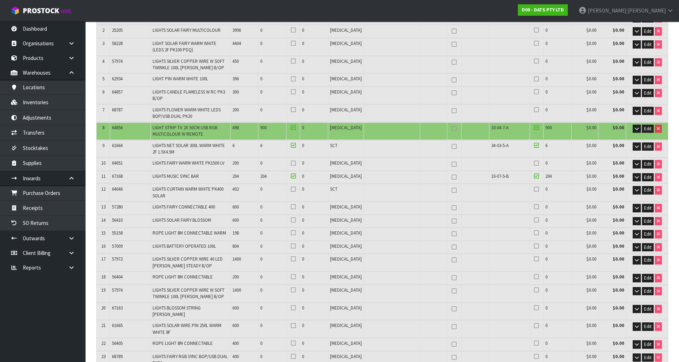
scroll to position [0, 0]
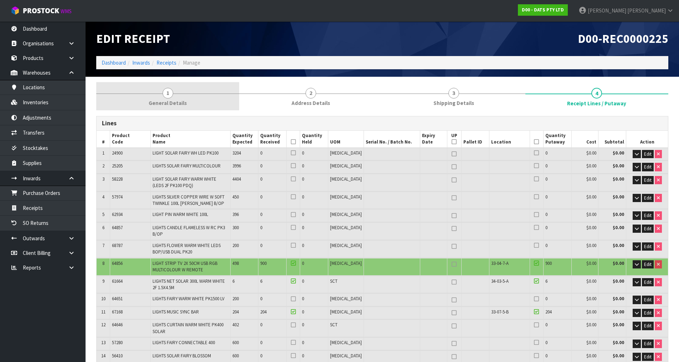
click at [186, 96] on link "1 General Details" at bounding box center [167, 96] width 143 height 28
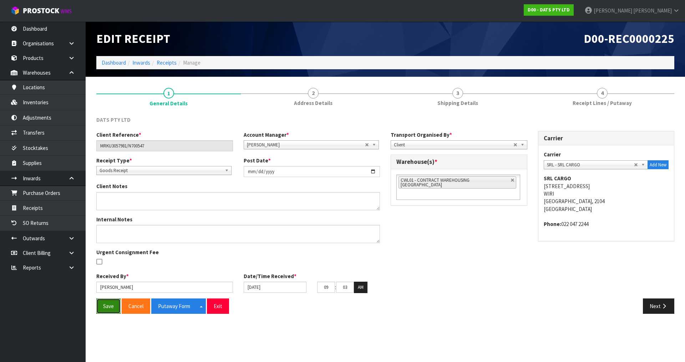
click at [109, 306] on button "Save" at bounding box center [108, 305] width 24 height 15
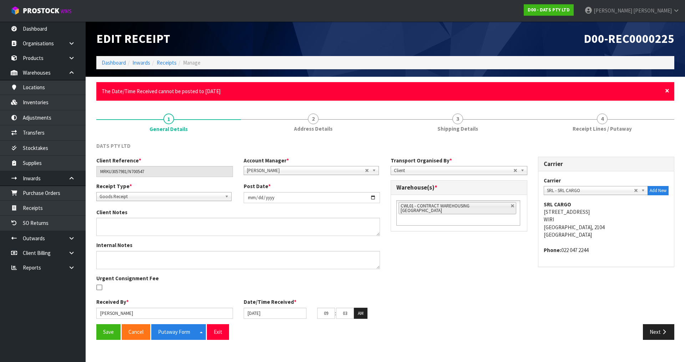
click at [665, 92] on span "×" at bounding box center [667, 91] width 4 height 10
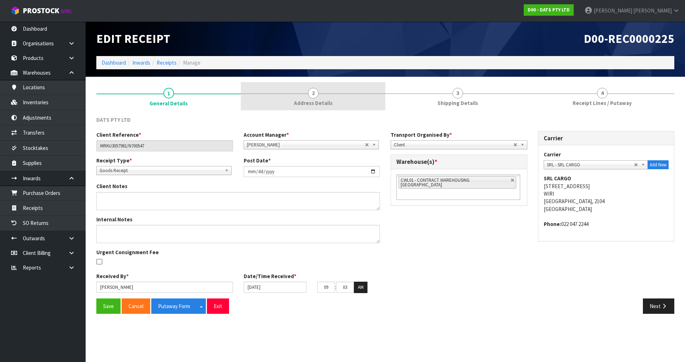
click at [316, 104] on span "Address Details" at bounding box center [313, 102] width 39 height 7
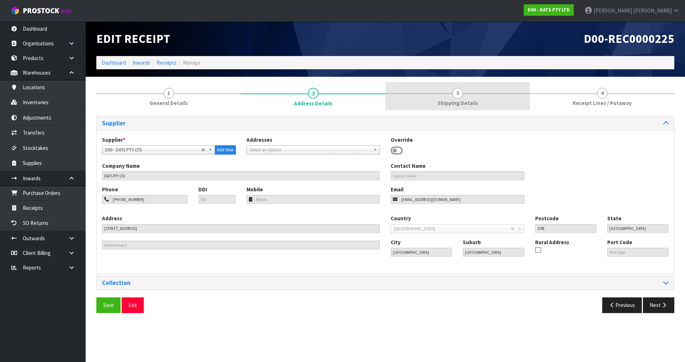
click at [476, 97] on link "3 Shipping Details" at bounding box center [457, 96] width 144 height 28
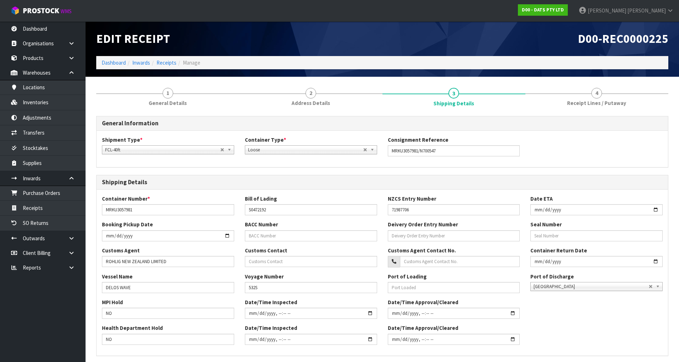
drag, startPoint x: 582, startPoint y: 89, endPoint x: 287, endPoint y: 243, distance: 332.6
click at [583, 89] on link "4 Receipt Lines / Putaway" at bounding box center [597, 96] width 143 height 28
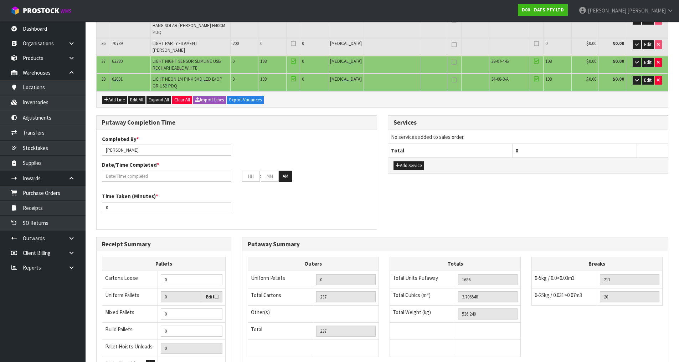
scroll to position [717, 0]
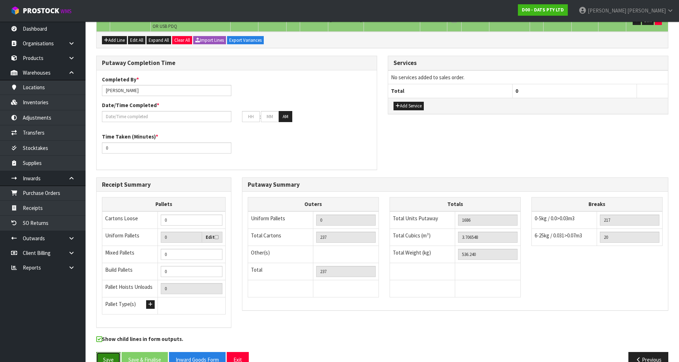
click at [118, 352] on button "Save" at bounding box center [108, 359] width 24 height 15
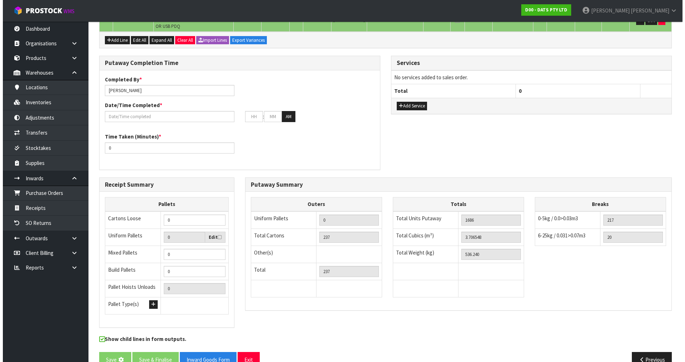
scroll to position [0, 0]
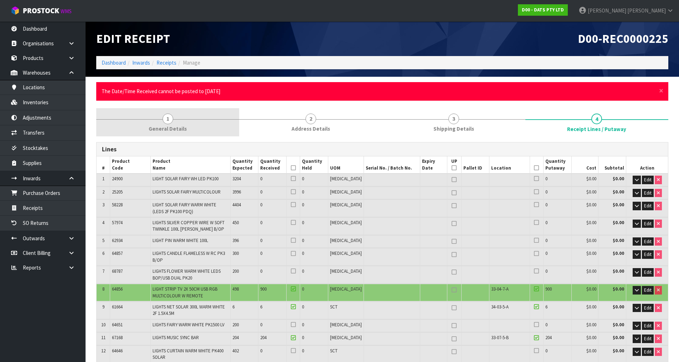
click at [173, 120] on link "1 General Details" at bounding box center [167, 122] width 143 height 28
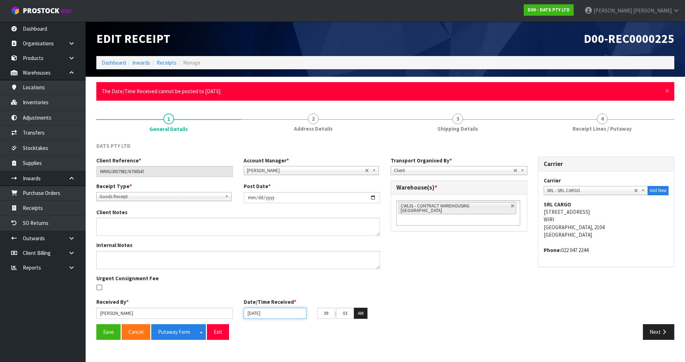
click at [292, 312] on input "[DATE]" at bounding box center [275, 312] width 63 height 11
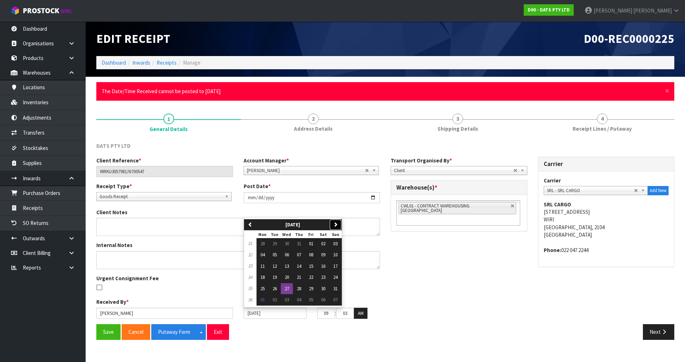
click at [338, 226] on icon "button" at bounding box center [335, 224] width 5 height 5
click at [265, 244] on button "01" at bounding box center [262, 243] width 12 height 11
type input "[DATE]"
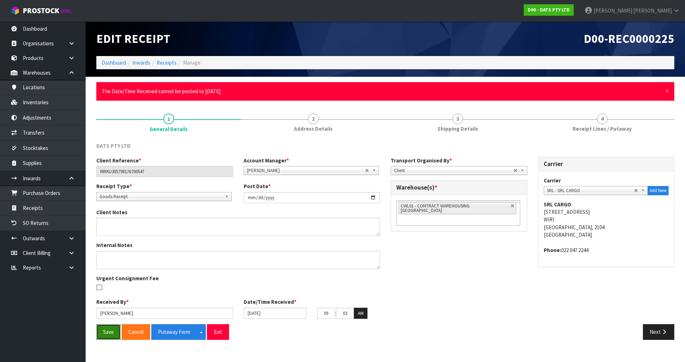
click at [112, 333] on button "Save" at bounding box center [108, 331] width 24 height 15
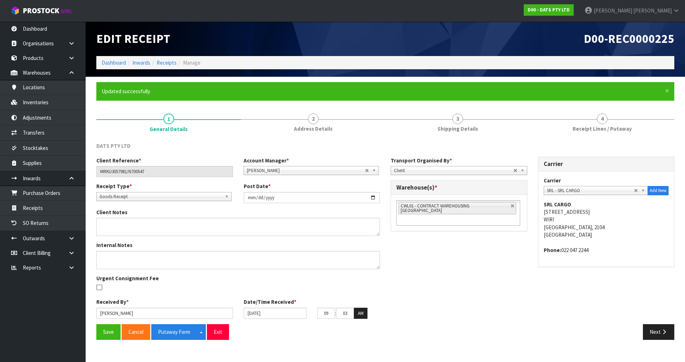
click at [459, 334] on div "Next" at bounding box center [532, 331] width 294 height 15
click at [28, 132] on link "Transfers" at bounding box center [43, 132] width 86 height 15
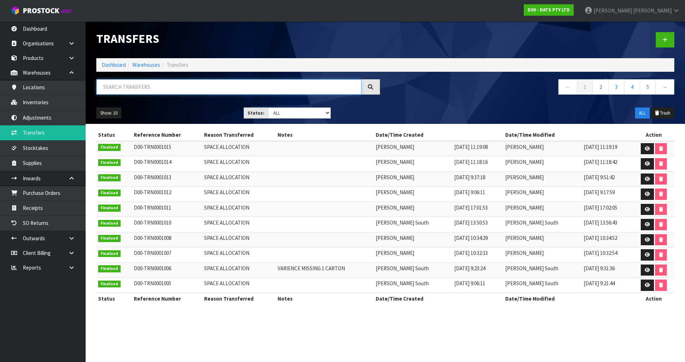
click at [160, 88] on input "text" at bounding box center [228, 86] width 265 height 15
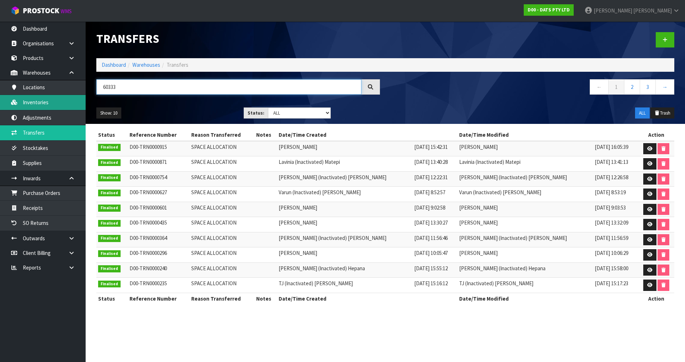
drag, startPoint x: 142, startPoint y: 88, endPoint x: 0, endPoint y: 101, distance: 142.5
click at [0, 101] on body "Toggle navigation ProStock WMS D00 - DATS PTY LTD [PERSON_NAME] Logout Dashboar…" at bounding box center [342, 181] width 685 height 362
type input "60333"
click at [52, 103] on link "Inventories" at bounding box center [43, 102] width 86 height 15
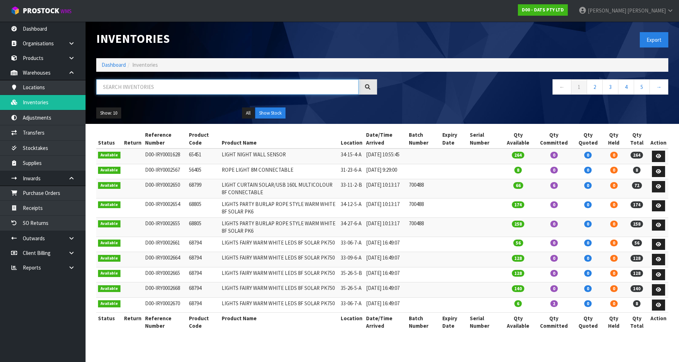
click at [268, 80] on input "text" at bounding box center [227, 86] width 262 height 15
paste input "60333"
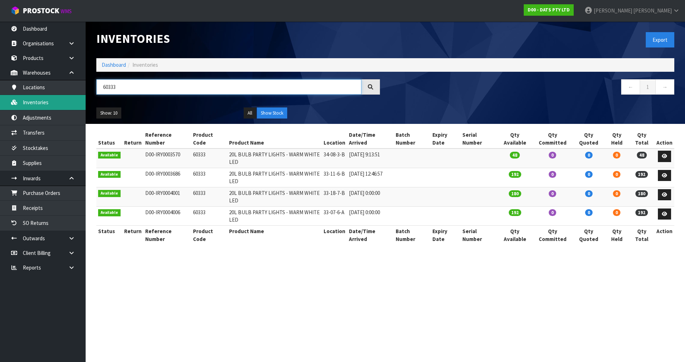
drag, startPoint x: 135, startPoint y: 89, endPoint x: 22, endPoint y: 99, distance: 113.5
click at [22, 99] on body "Toggle navigation ProStock WMS D00 - DATS PTY LTD [PERSON_NAME] Logout Dashboar…" at bounding box center [342, 181] width 685 height 362
type input "4"
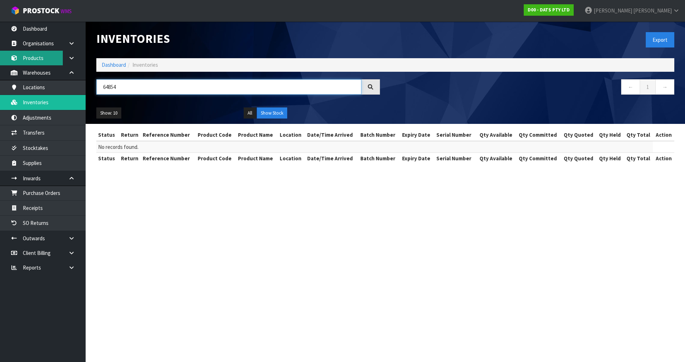
type input "64854"
click at [42, 56] on link "Products" at bounding box center [43, 58] width 86 height 15
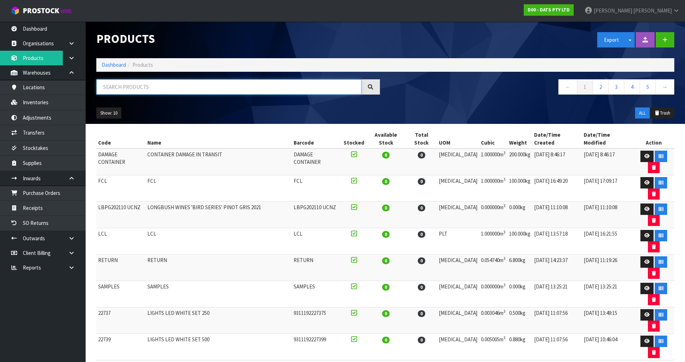
click at [146, 86] on input "text" at bounding box center [228, 86] width 265 height 15
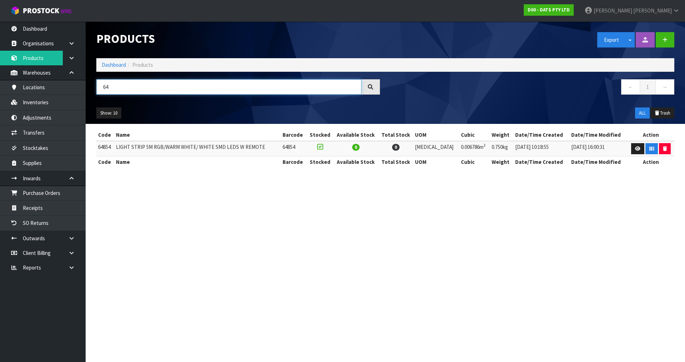
type input "6"
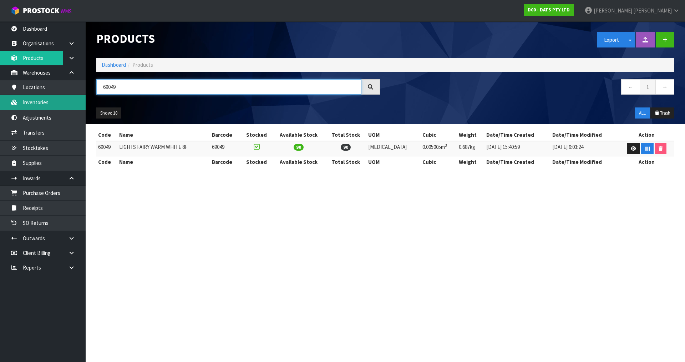
drag, startPoint x: 119, startPoint y: 90, endPoint x: 60, endPoint y: 96, distance: 59.9
click at [60, 96] on body "Toggle navigation ProStock WMS D00 - DATS PTY LTD [PERSON_NAME] Logout Dashboar…" at bounding box center [342, 181] width 685 height 362
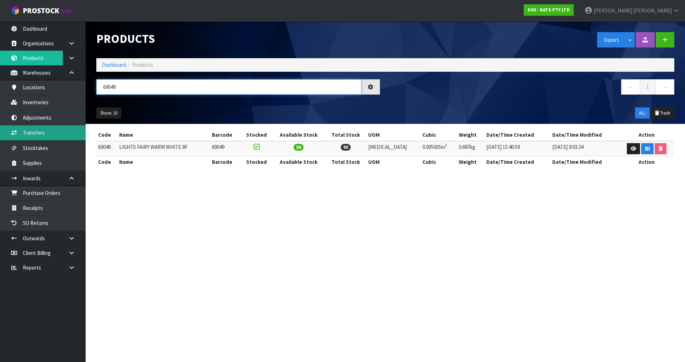
type input "69049"
click at [43, 129] on link "Transfers" at bounding box center [43, 132] width 86 height 15
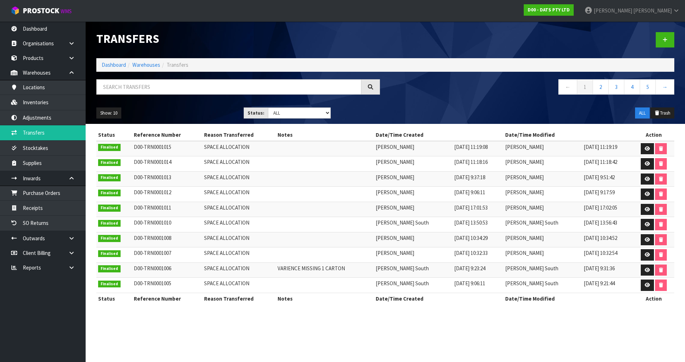
click at [50, 105] on body "Toggle navigation ProStock WMS D00 - DATS PTY LTD [PERSON_NAME] Logout Dashboar…" at bounding box center [342, 181] width 685 height 362
click at [50, 105] on link "Inventories" at bounding box center [43, 102] width 86 height 15
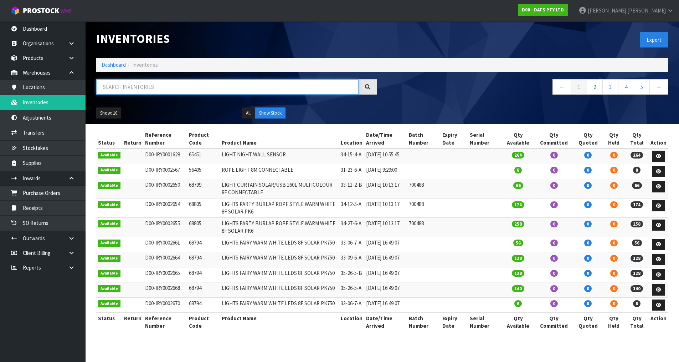
click at [132, 87] on input "text" at bounding box center [227, 86] width 262 height 15
paste input "69049"
type input "69049"
